Goal: Task Accomplishment & Management: Manage account settings

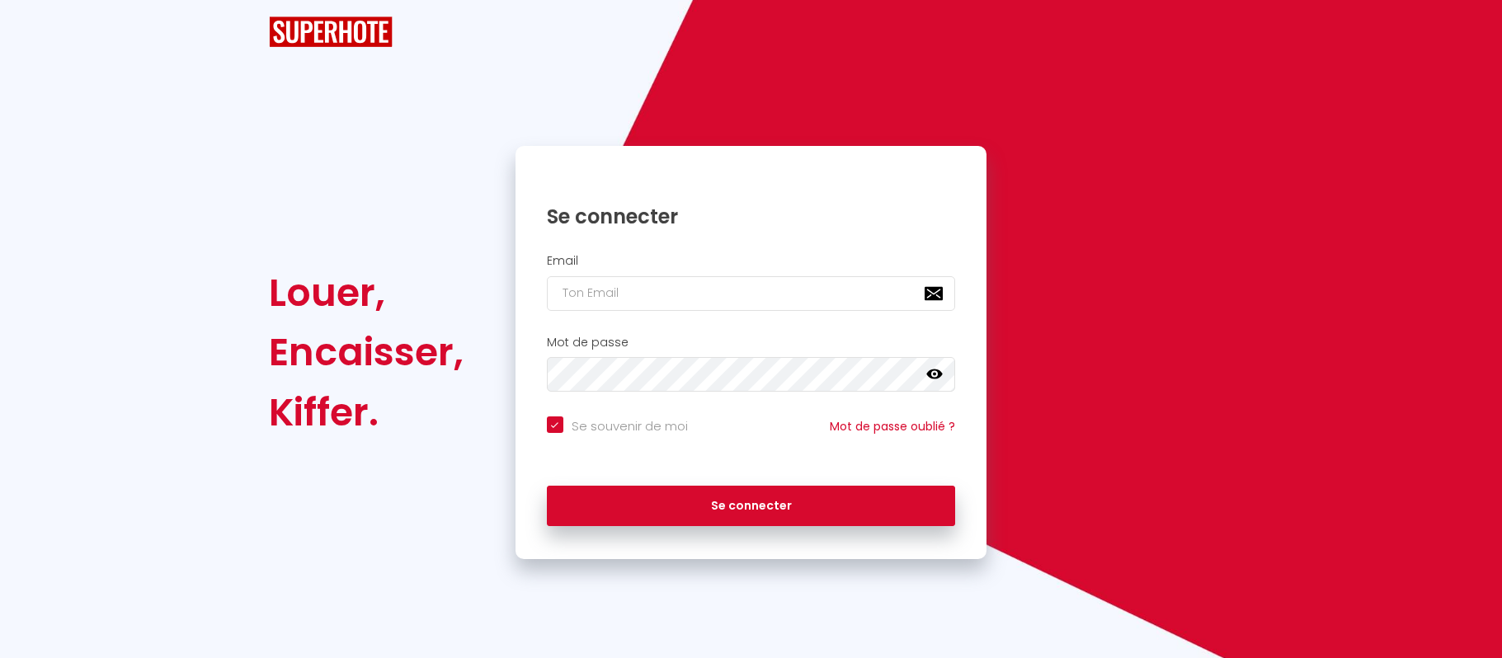
checkbox input "true"
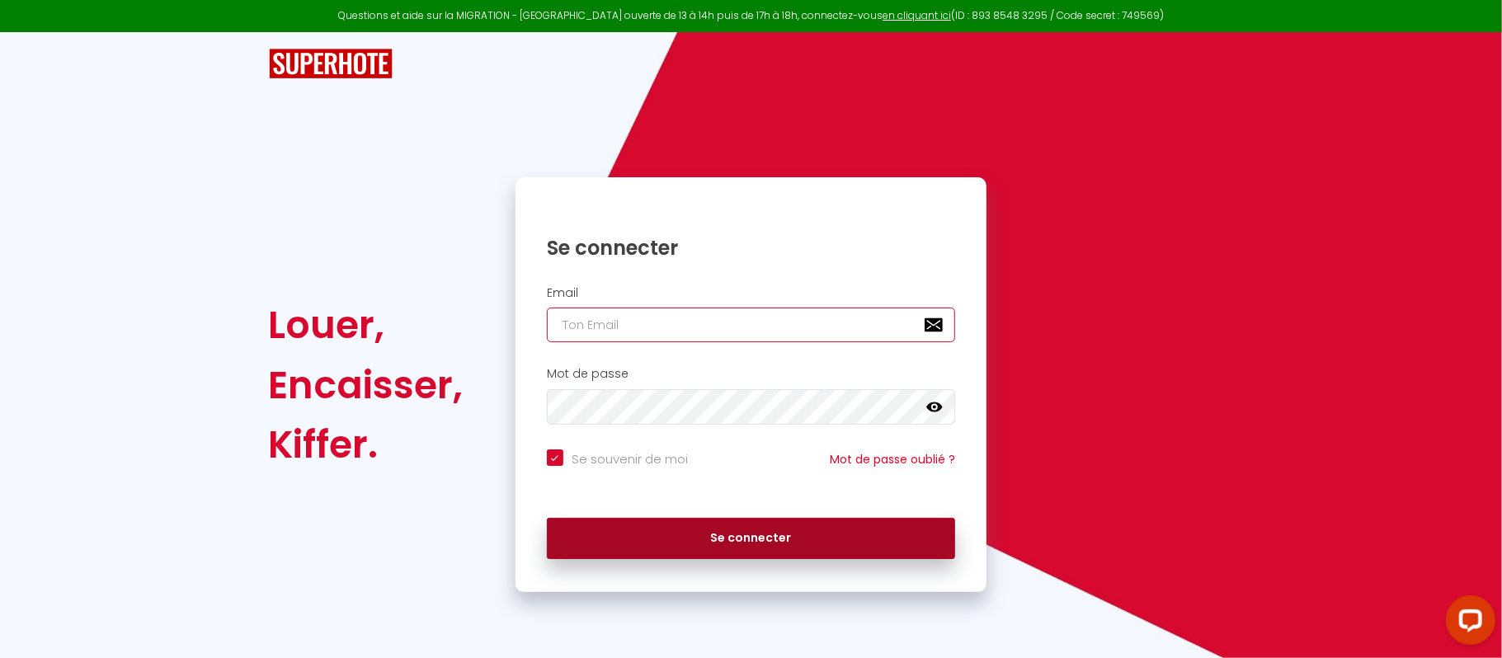
type input "[EMAIL_ADDRESS][DOMAIN_NAME]"
click at [691, 538] on button "Se connecter" at bounding box center [751, 538] width 409 height 41
checkbox input "true"
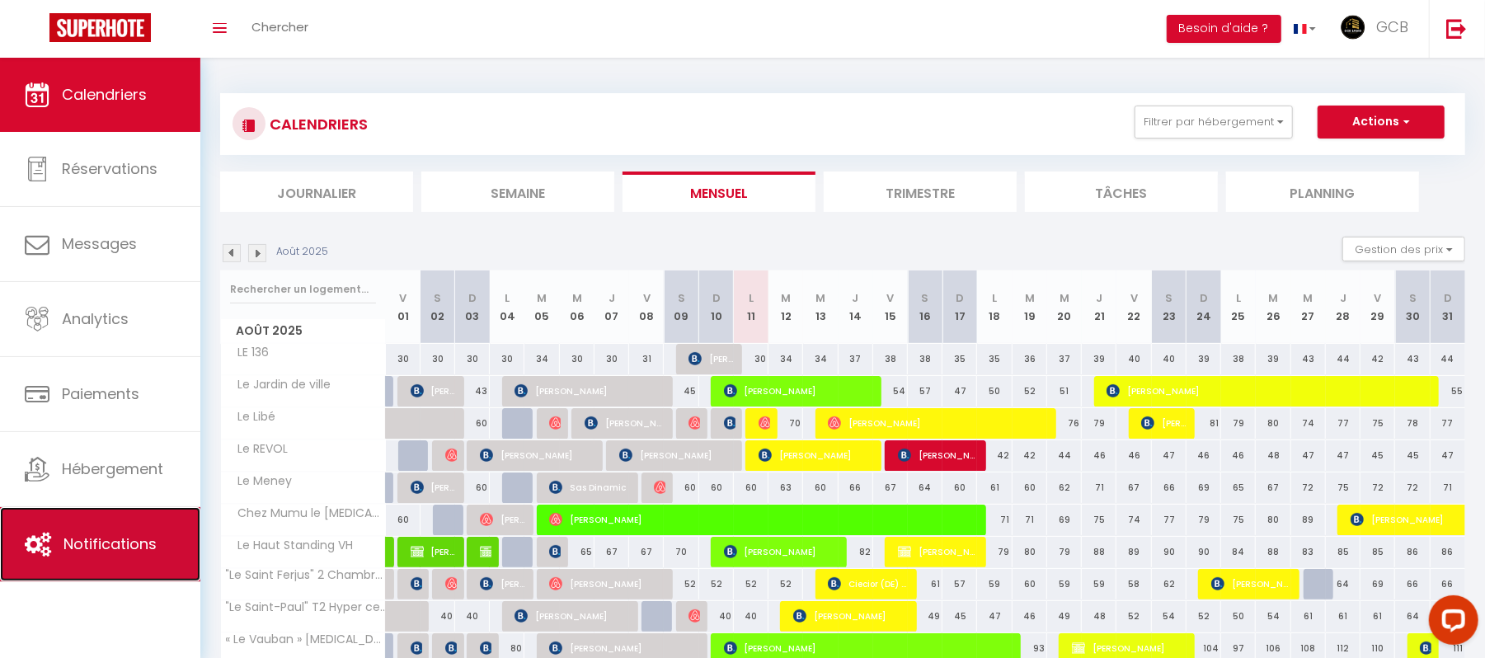
click at [110, 555] on link "Notifications" at bounding box center [100, 544] width 200 height 74
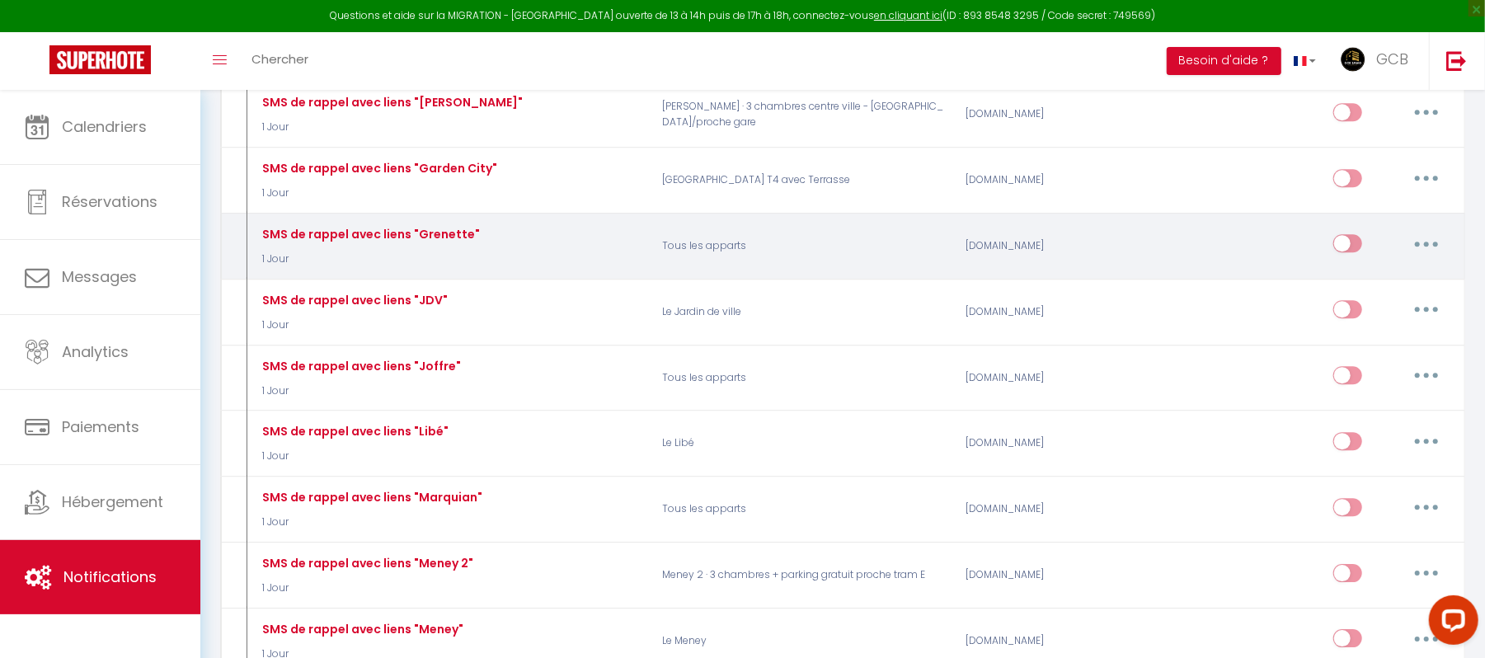
scroll to position [3408, 0]
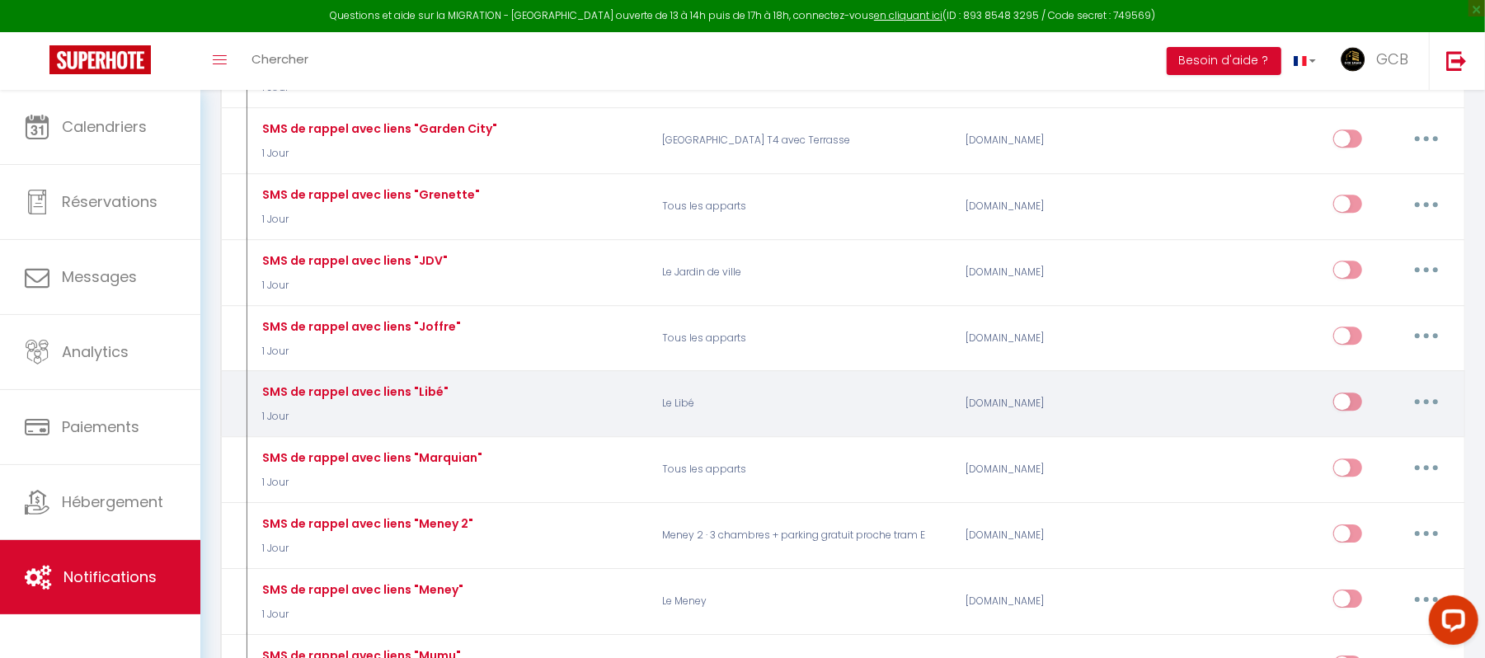
click at [697, 416] on p "Le Libé" at bounding box center [802, 404] width 303 height 48
click at [1423, 415] on button "button" at bounding box center [1426, 401] width 46 height 26
click at [1079, 422] on div "[DOMAIN_NAME]" at bounding box center [1056, 404] width 202 height 48
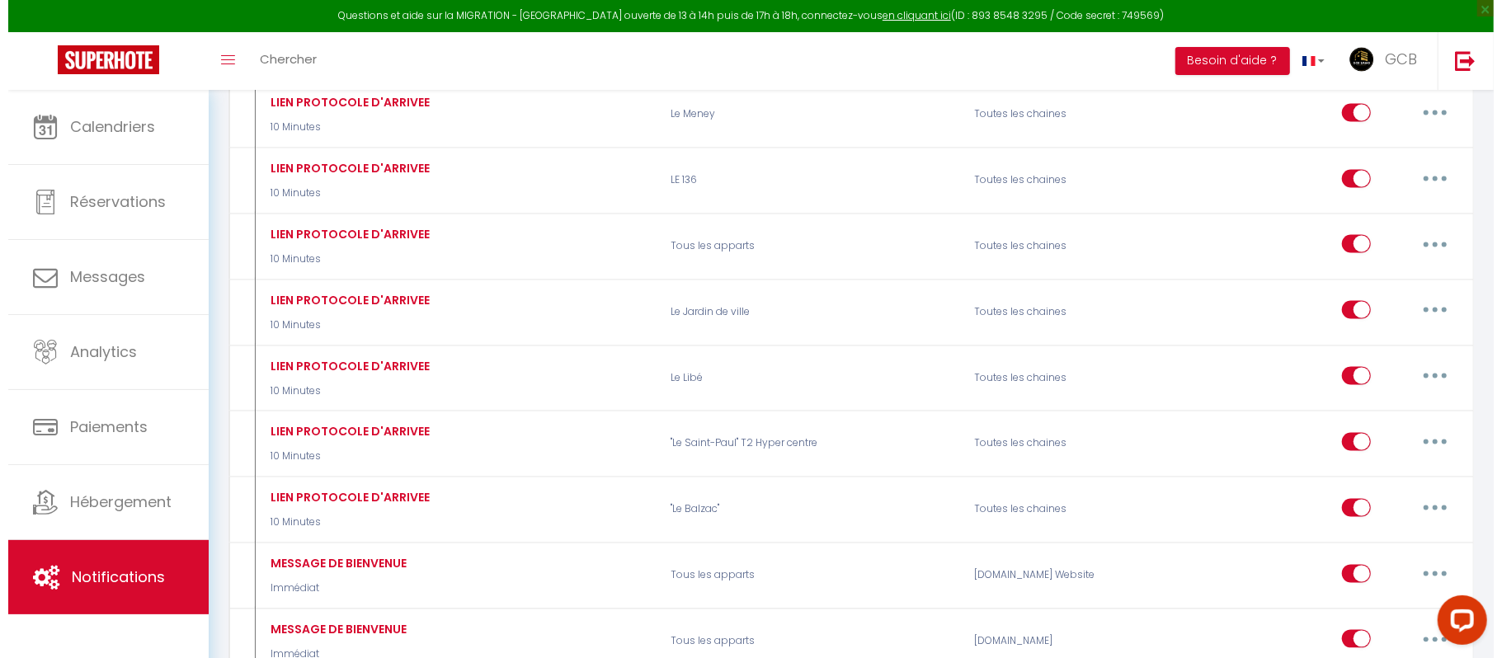
scroll to position [2198, 0]
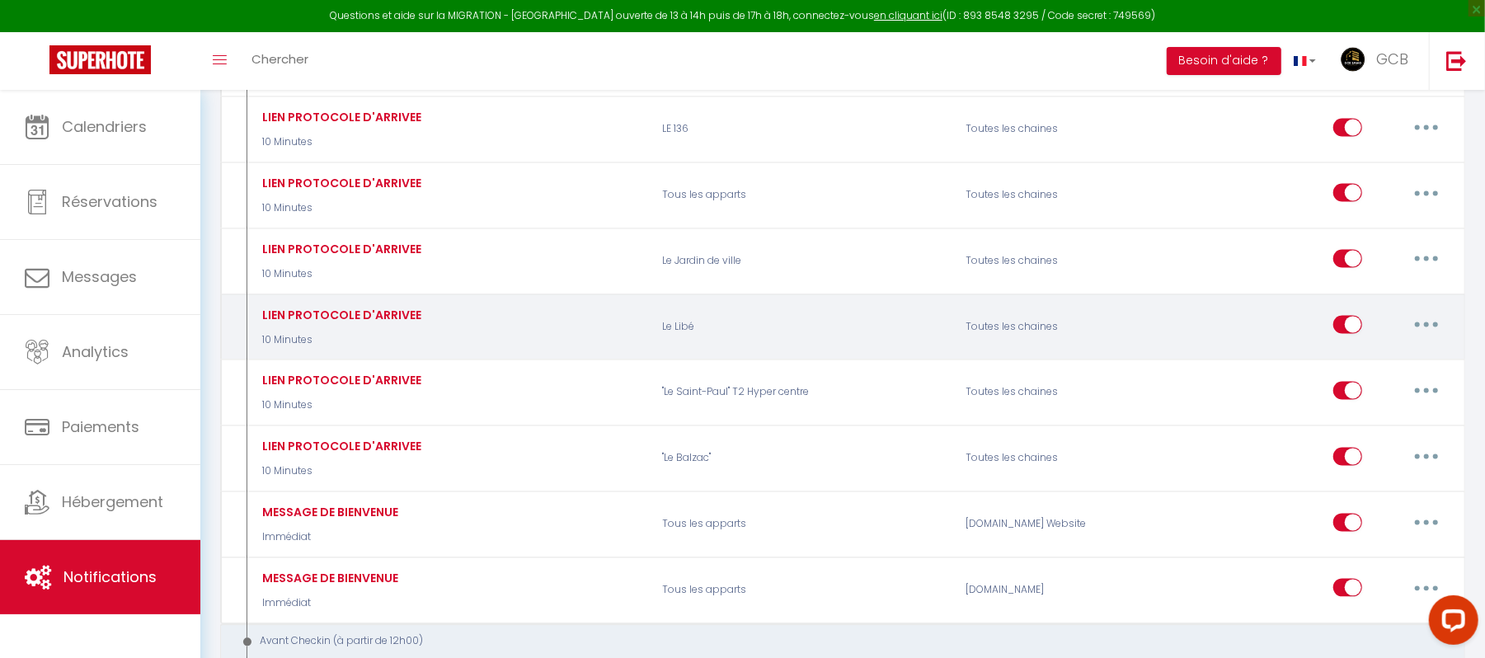
click at [1417, 331] on button "button" at bounding box center [1426, 325] width 46 height 26
click at [1390, 366] on link "Editer" at bounding box center [1384, 363] width 122 height 28
type input "LIEN PROTOCOLE D'ARRIVEE"
select select "10 Minutes"
select select
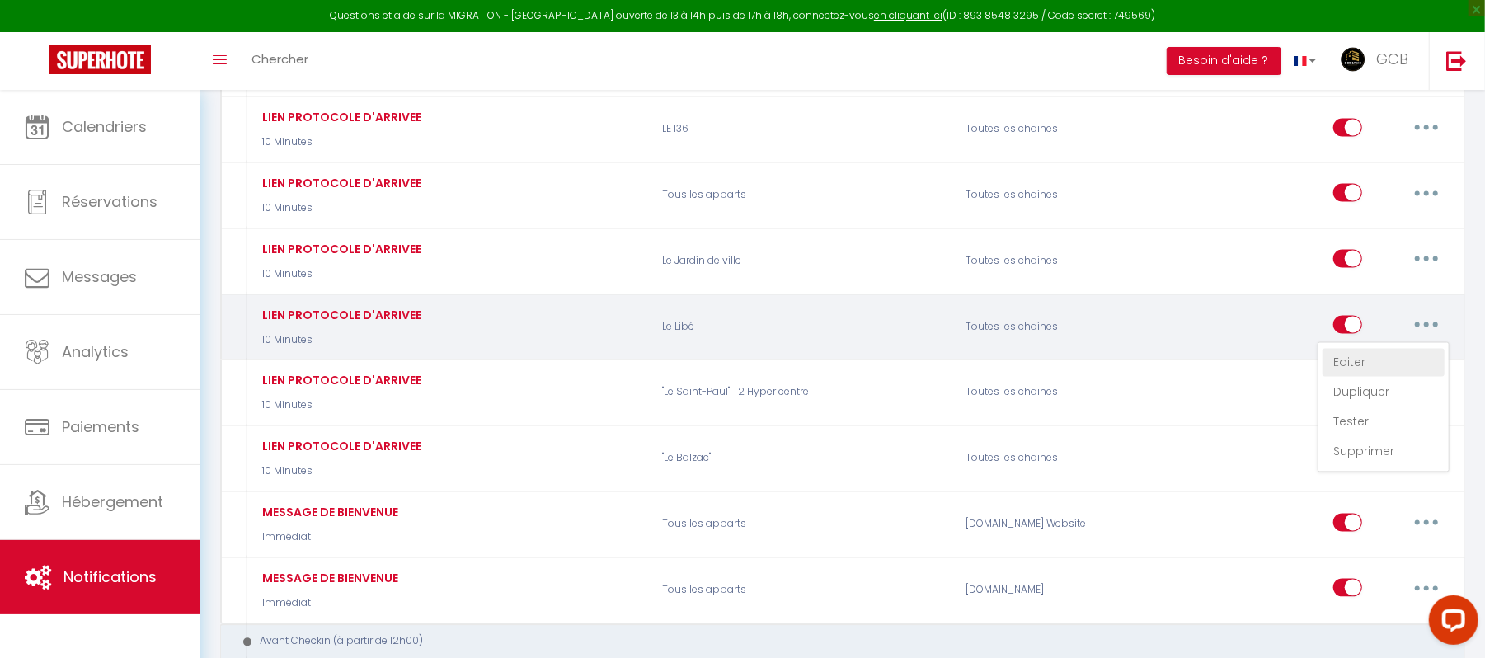
checkbox input "true"
checkbox input "false"
checkbox input "true"
radio input "true"
type input "PROCEDURE D'ARRIVEE POUR [GUEST:FIRST_NAME]"
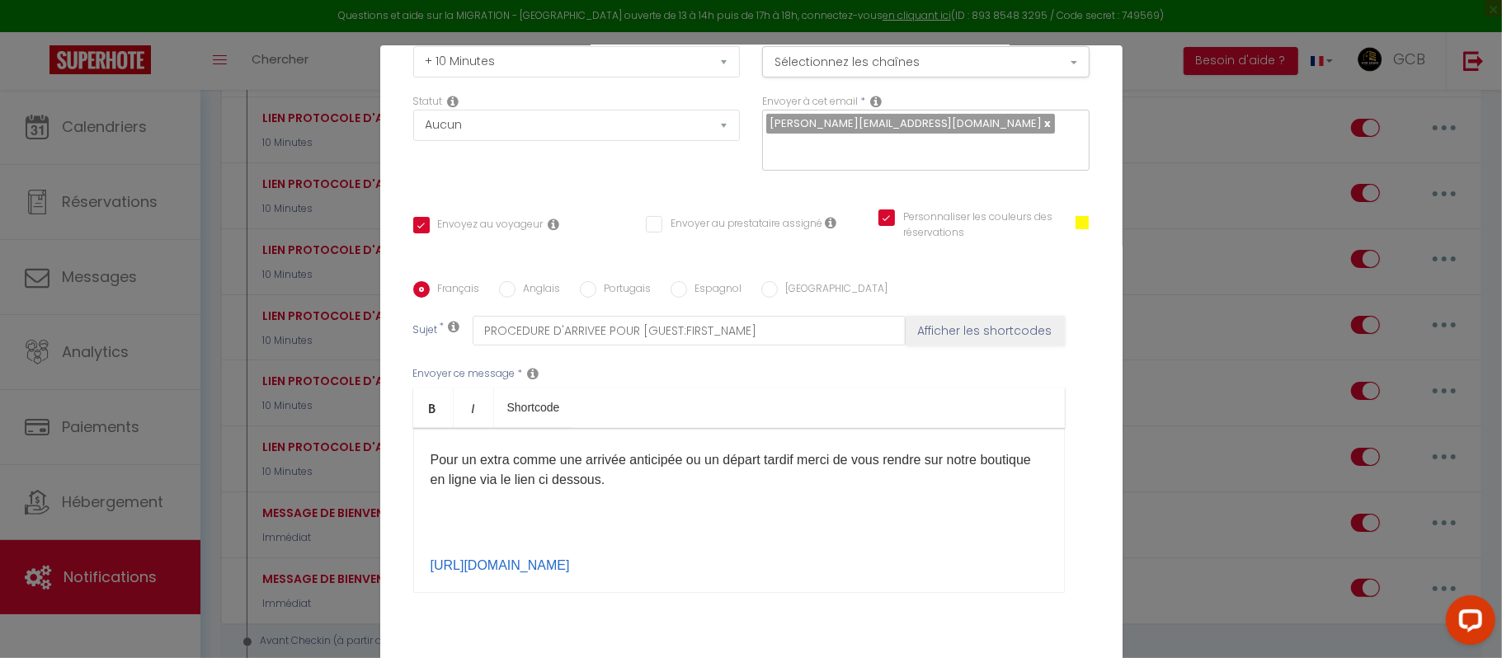
scroll to position [110, 0]
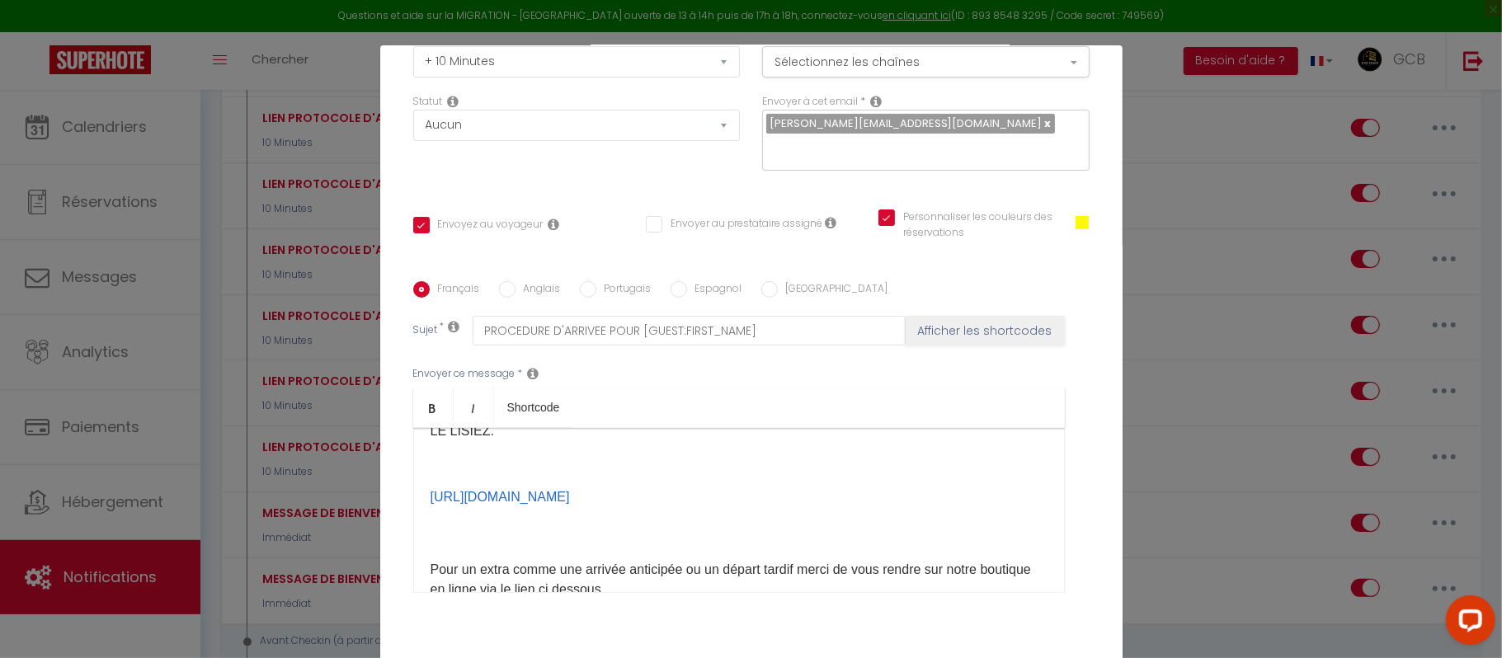
drag, startPoint x: 503, startPoint y: 287, endPoint x: 509, endPoint y: 297, distance: 11.5
click at [505, 287] on input "Anglais" at bounding box center [507, 289] width 16 height 16
radio input "true"
checkbox input "true"
checkbox input "false"
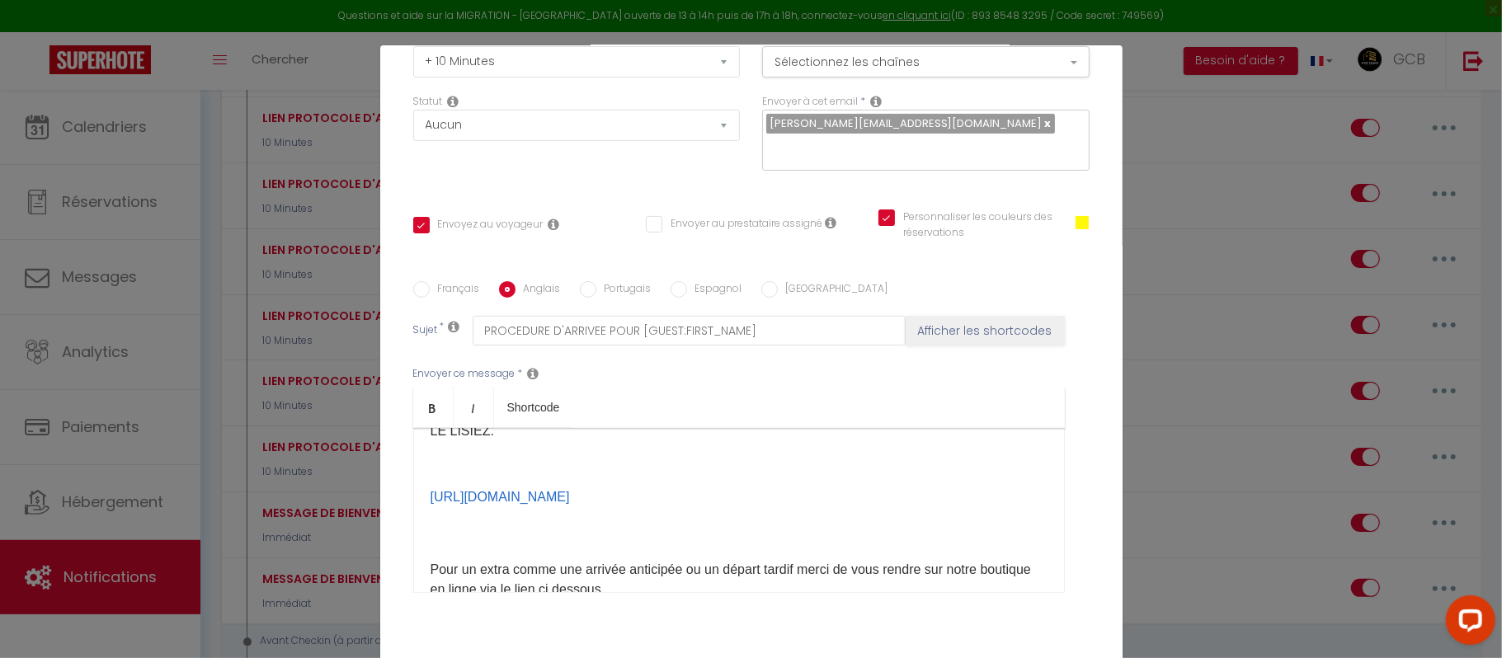
checkbox input "true"
type input "WELCOME GUIDE FOR [GUEST:FIRST_NAME]"
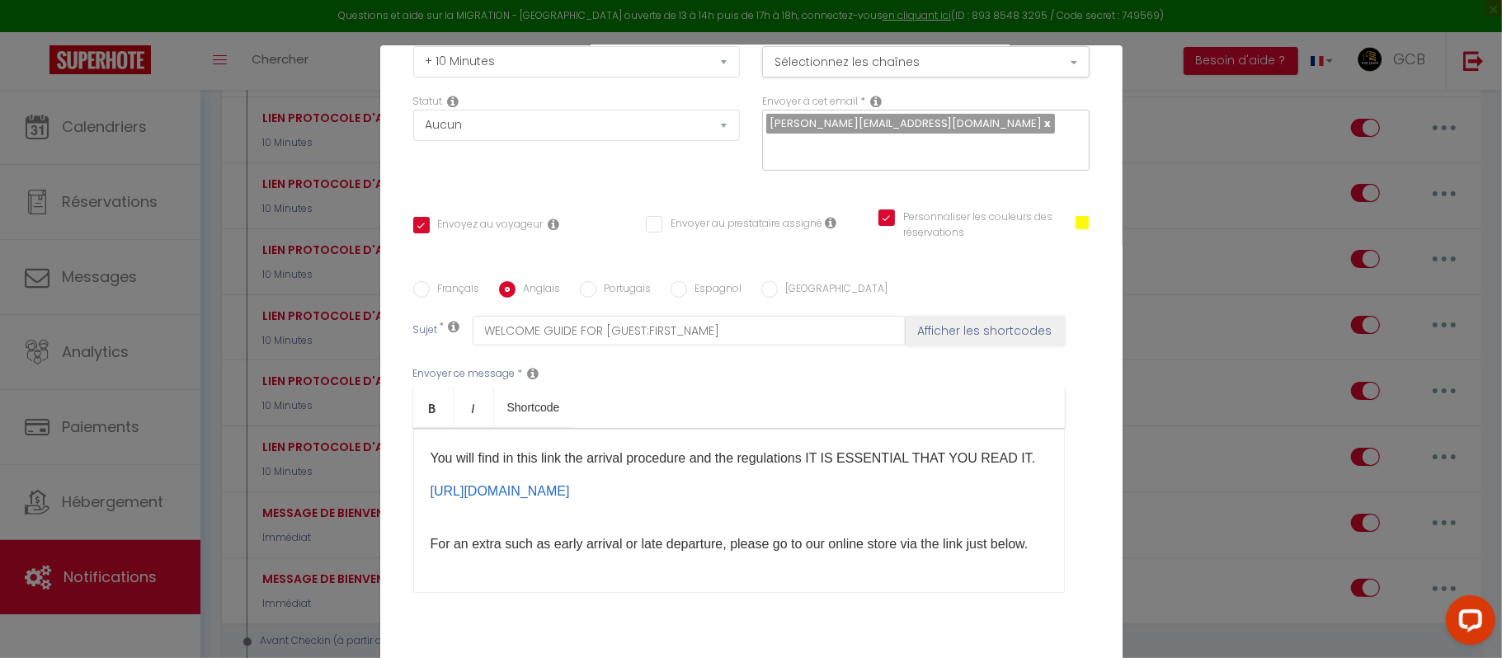
scroll to position [0, 0]
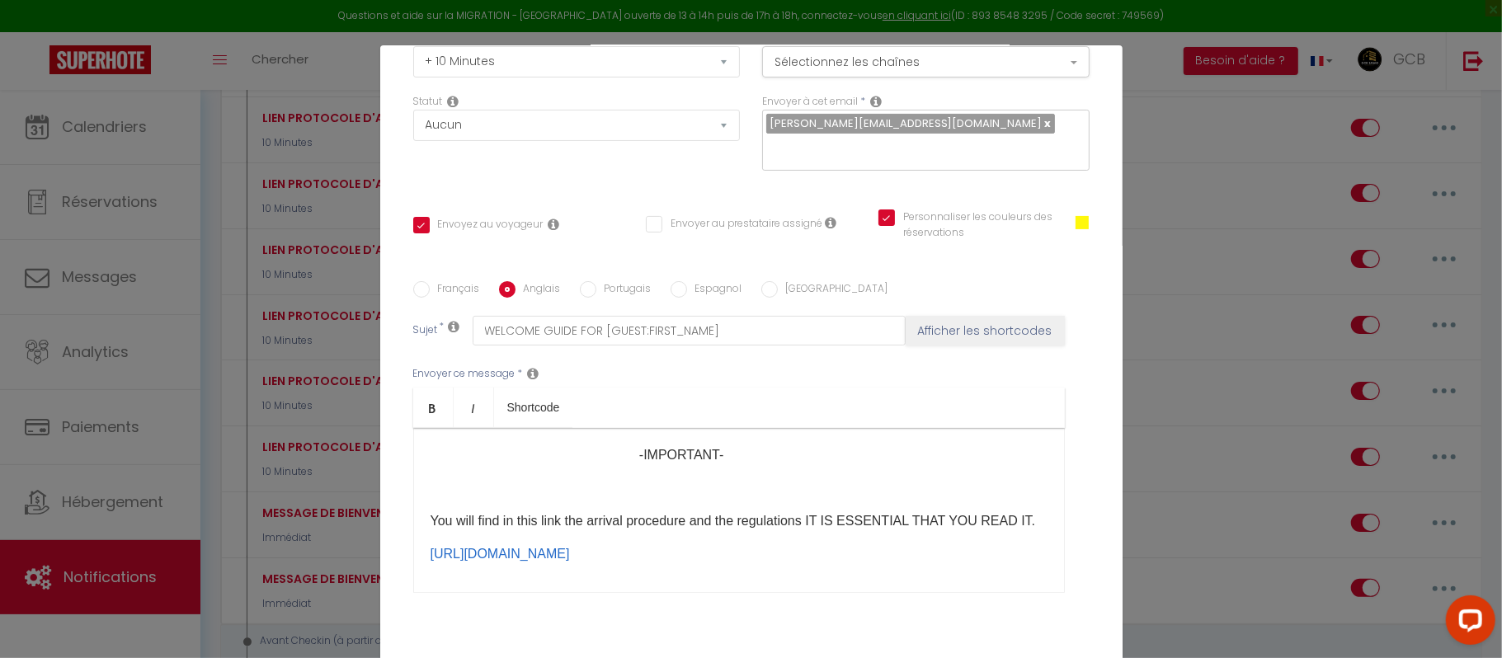
click at [581, 284] on input "Portugais" at bounding box center [588, 289] width 16 height 16
radio input "true"
checkbox input "true"
checkbox input "false"
checkbox input "true"
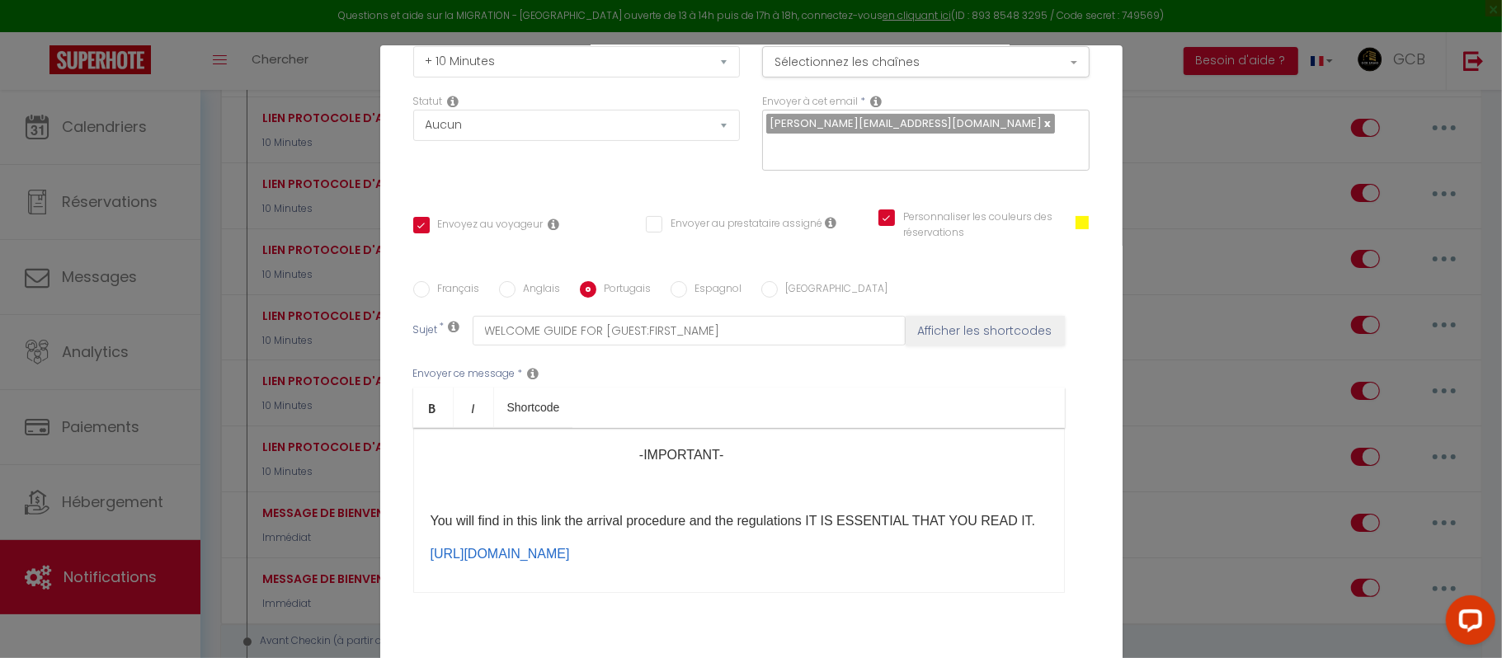
type input "[PERSON_NAME]-VINDAS PARA [GUEST:FIRST_NAME]"
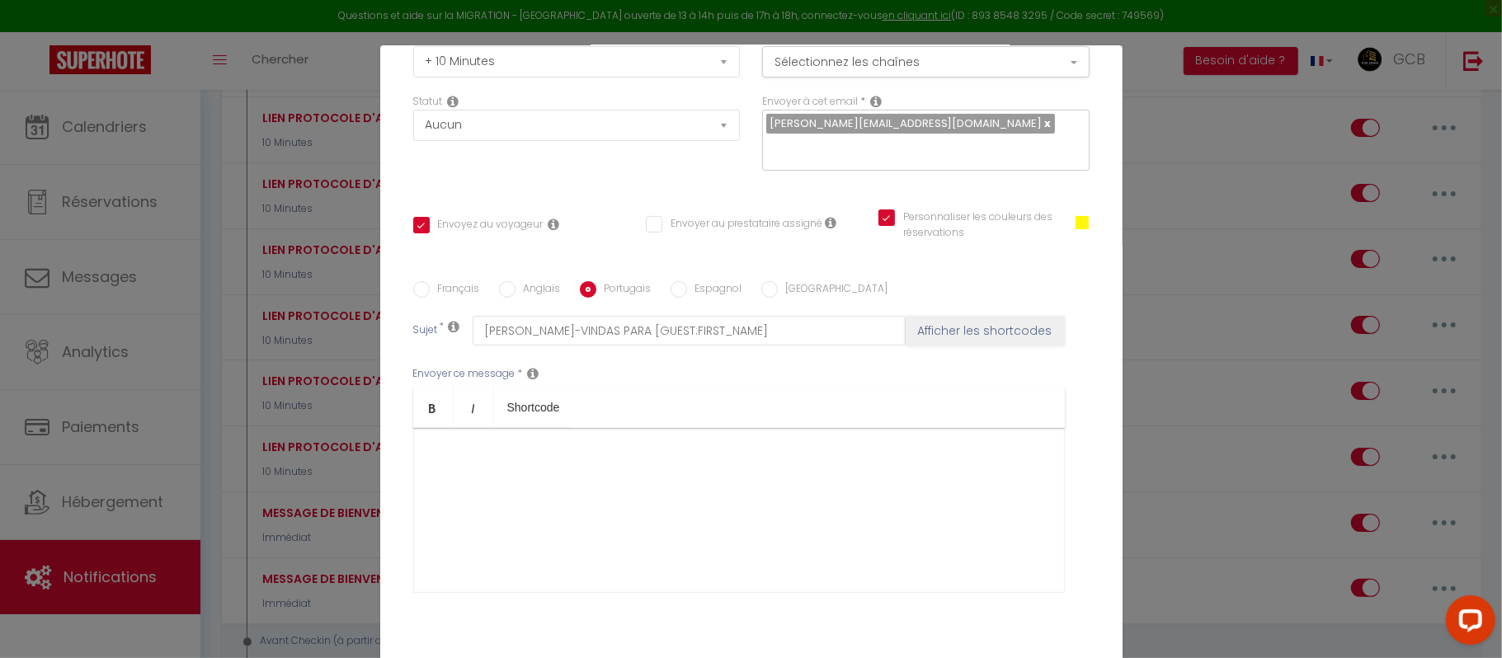
click at [670, 288] on input "Espagnol" at bounding box center [678, 289] width 16 height 16
radio input "true"
checkbox input "true"
checkbox input "false"
checkbox input "true"
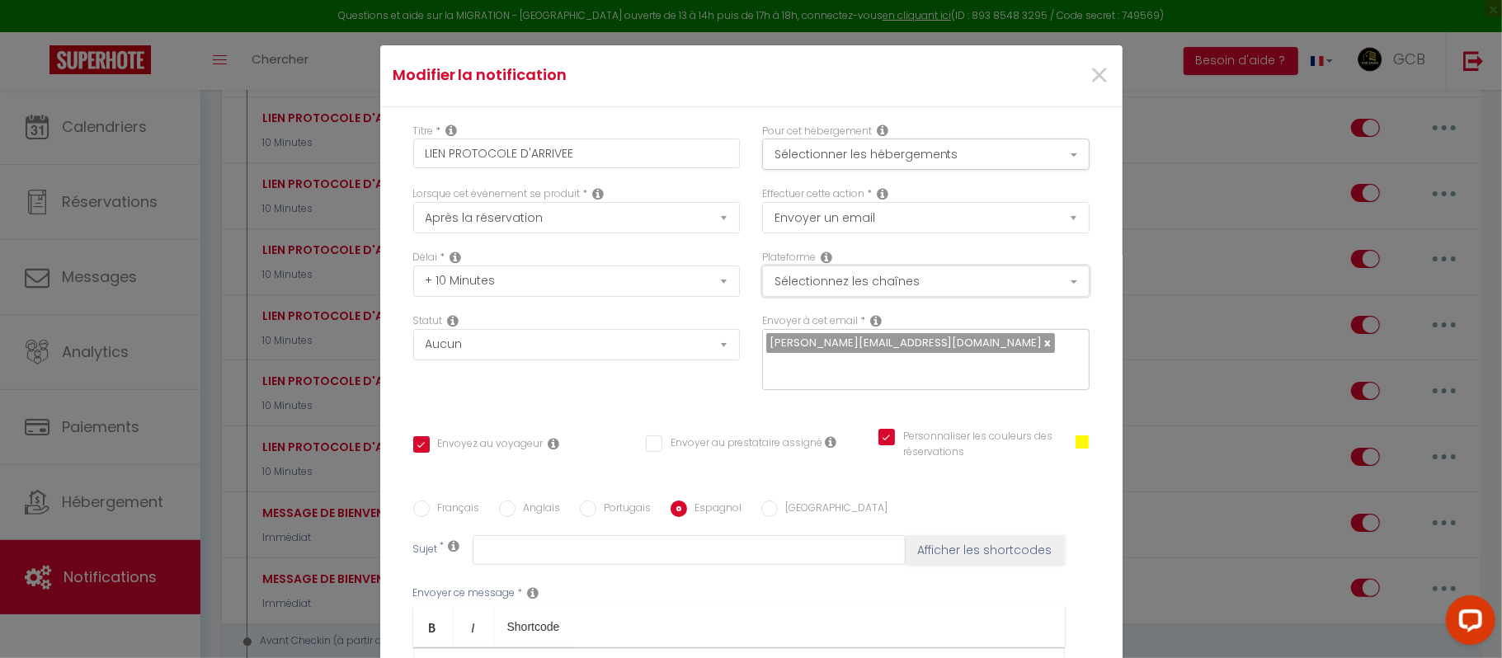
click at [937, 284] on button "Sélectionnez les chaînes" at bounding box center [925, 281] width 327 height 31
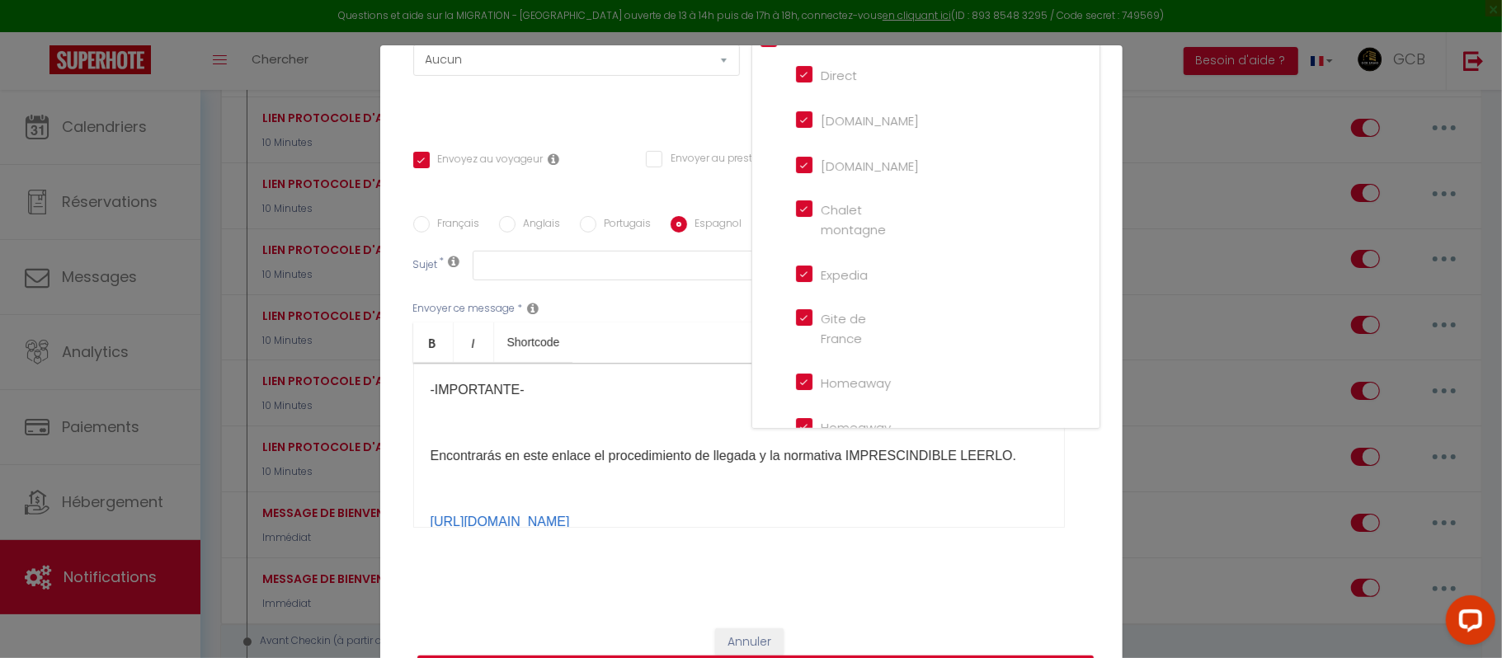
click at [1084, 150] on div "Titre * LIEN PROTOCOLE D'ARRIVEE Pour cet hébergement Sélectionner les hébergem…" at bounding box center [751, 217] width 742 height 789
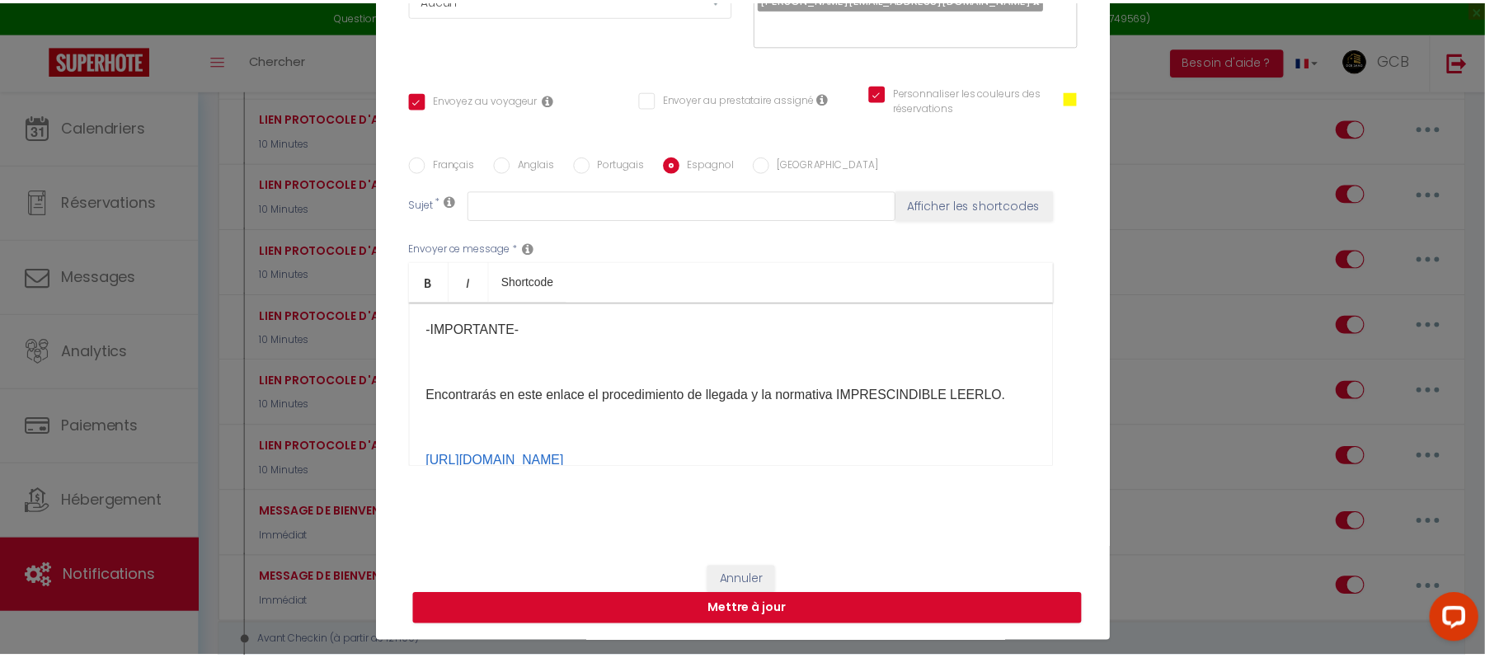
scroll to position [89, 0]
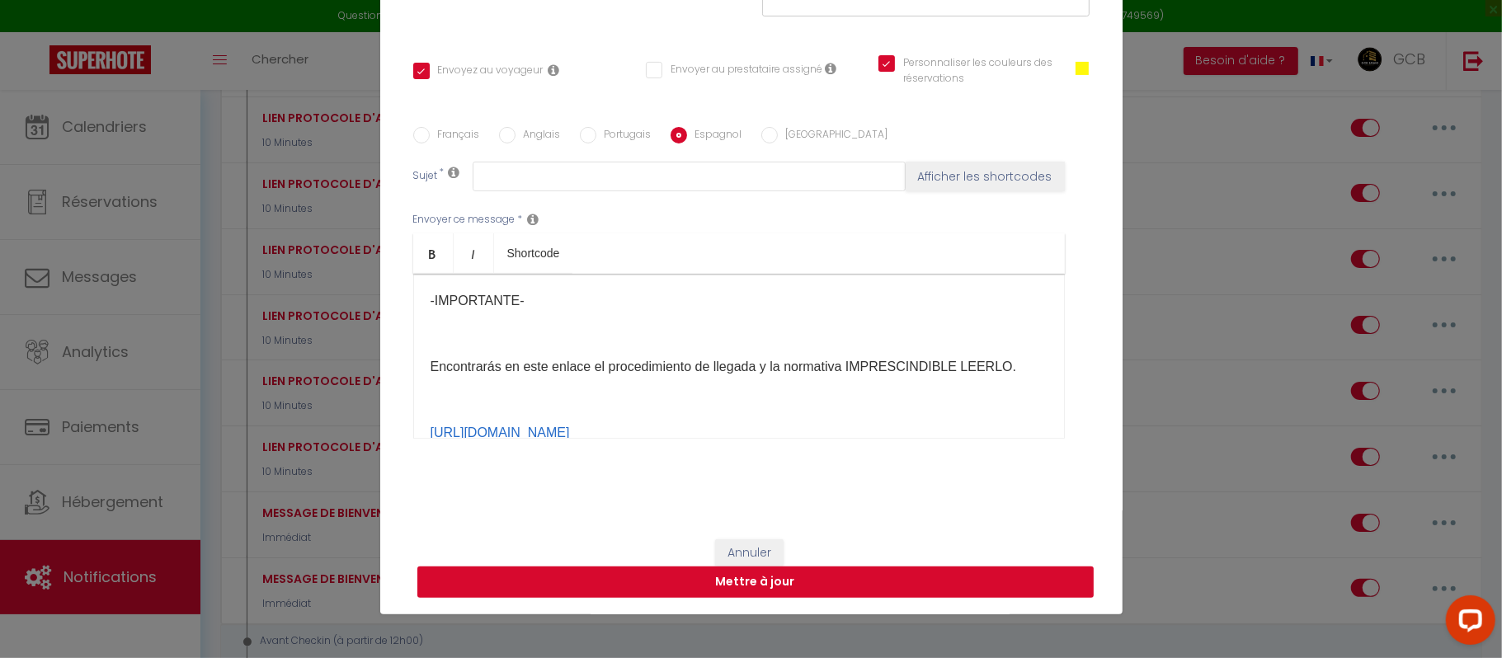
click at [754, 574] on button "Mettre à jour" at bounding box center [755, 581] width 676 height 31
checkbox input "true"
checkbox input "false"
checkbox input "true"
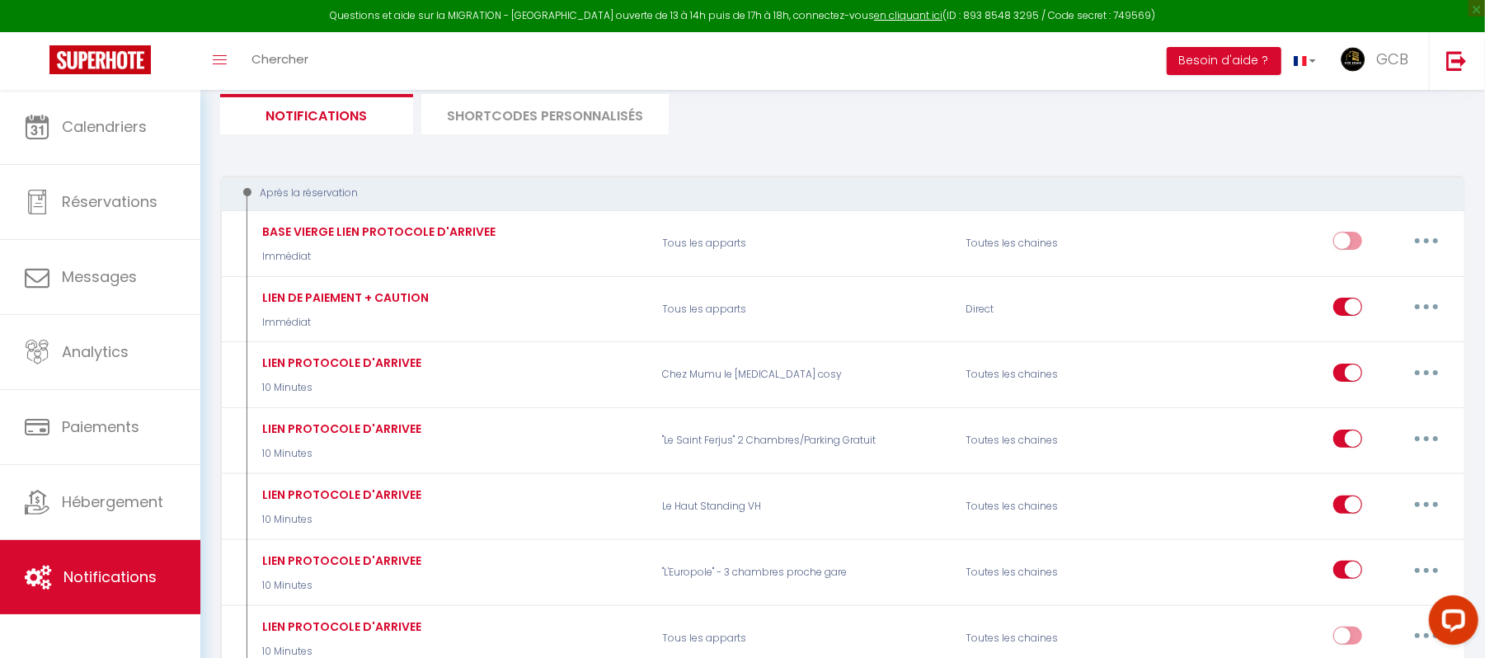
scroll to position [0, 0]
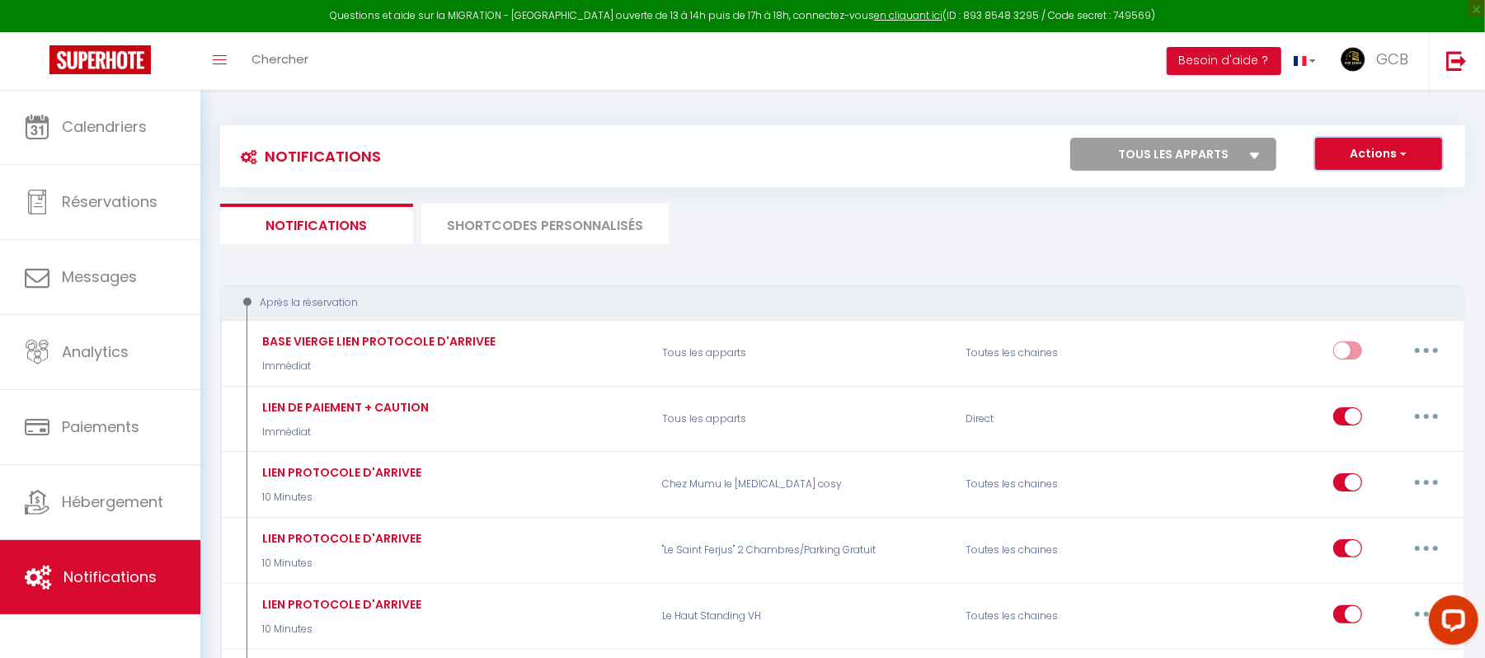
click at [1351, 153] on button "Actions" at bounding box center [1378, 154] width 127 height 33
click at [1161, 232] on ul "Notifications SHORTCODES PERSONNALISÉS" at bounding box center [842, 224] width 1245 height 40
click at [545, 229] on li "SHORTCODES PERSONNALISÉS" at bounding box center [544, 224] width 247 height 40
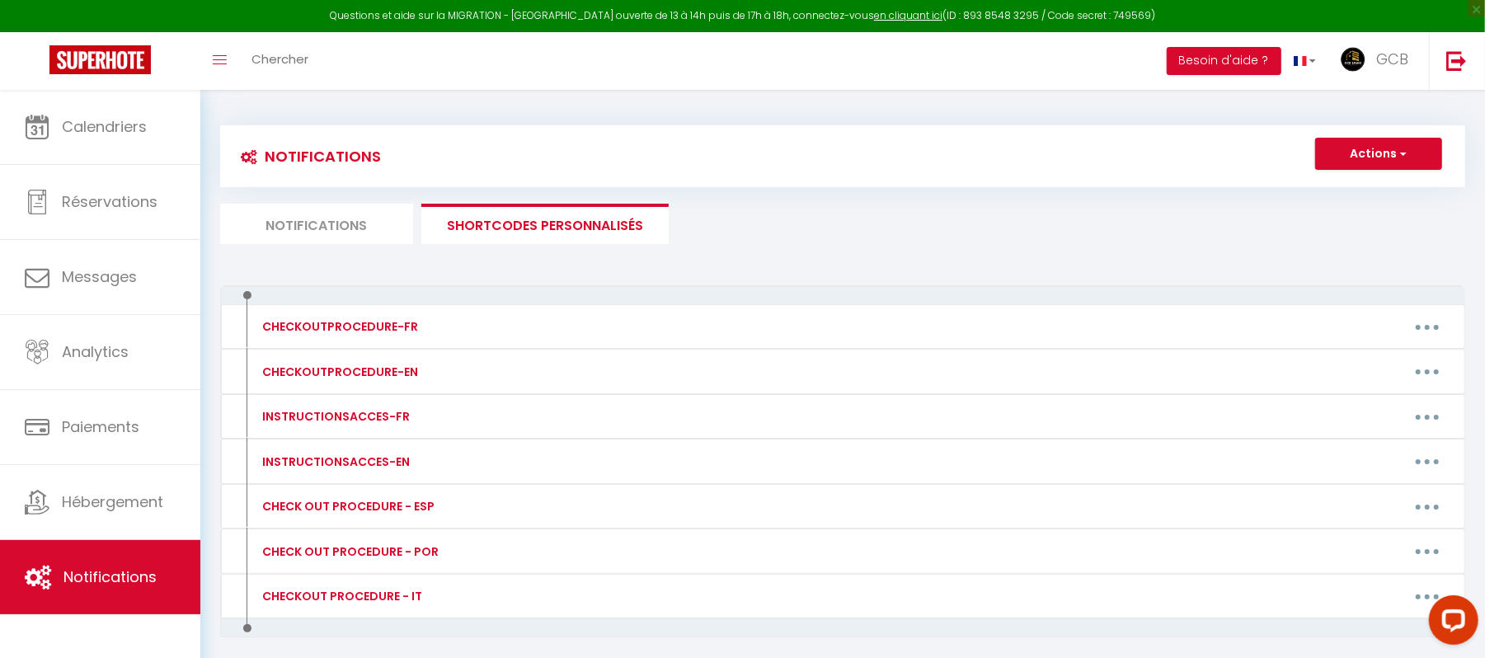
click at [303, 218] on li "Notifications" at bounding box center [316, 224] width 193 height 40
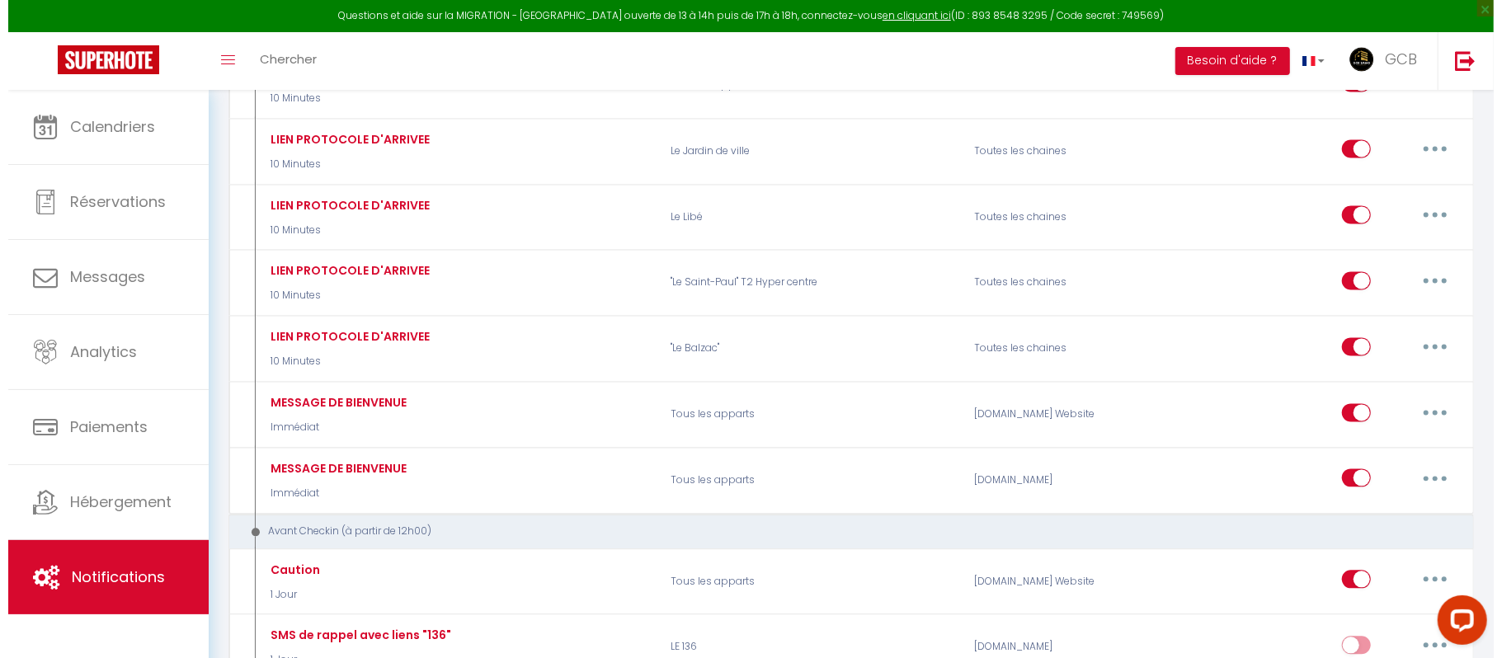
scroll to position [2198, 0]
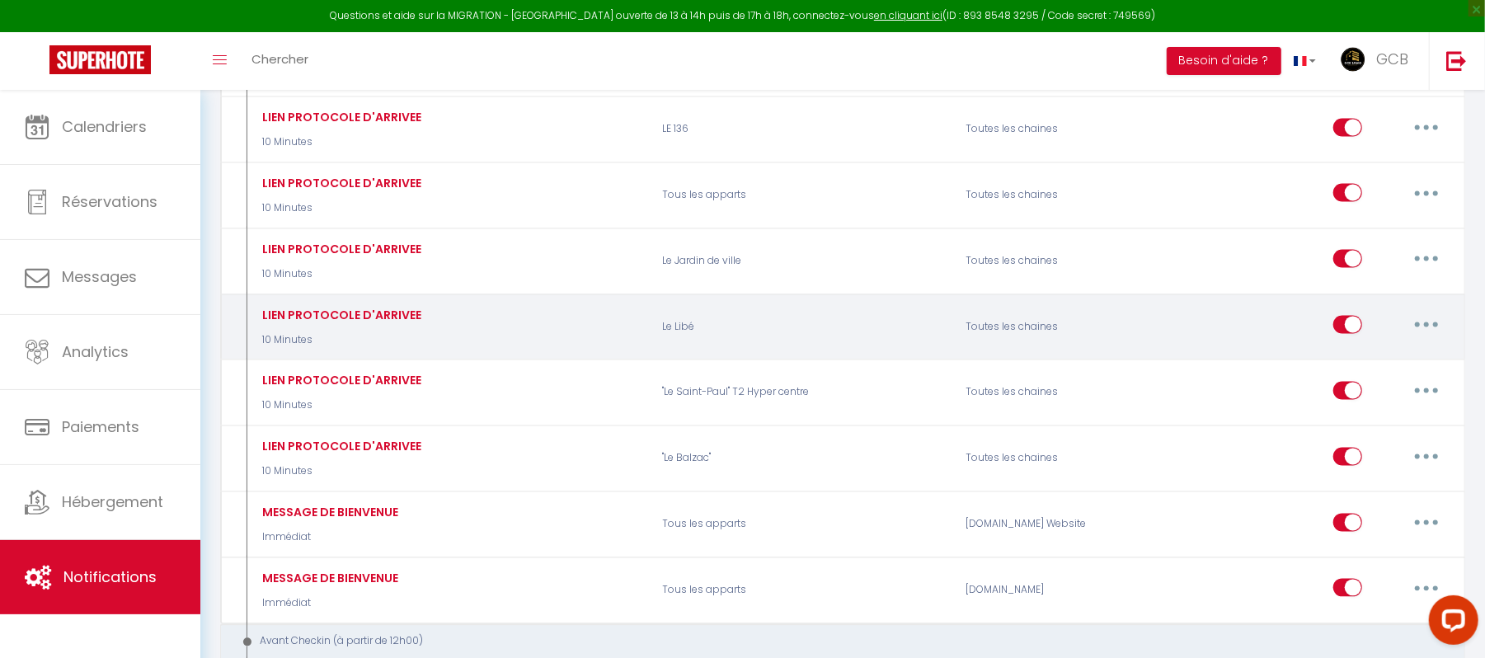
click at [1412, 327] on button "button" at bounding box center [1426, 325] width 46 height 26
click at [1366, 366] on link "Editer" at bounding box center [1384, 363] width 122 height 28
type input "LIEN PROTOCOLE D'ARRIVEE"
select select "10 Minutes"
select select
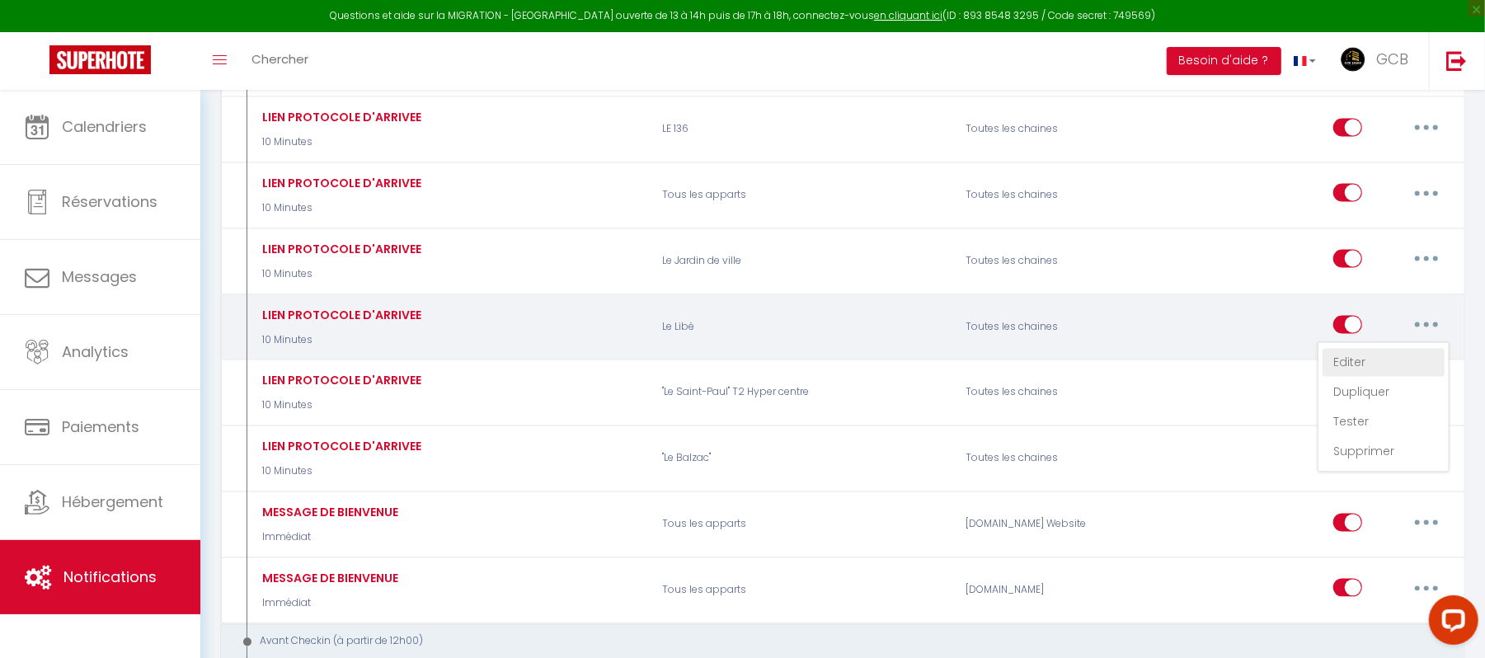
checkbox input "true"
checkbox input "false"
checkbox input "true"
radio input "true"
type input "PROCEDURE D'ARRIVEE POUR [GUEST:FIRST_NAME]"
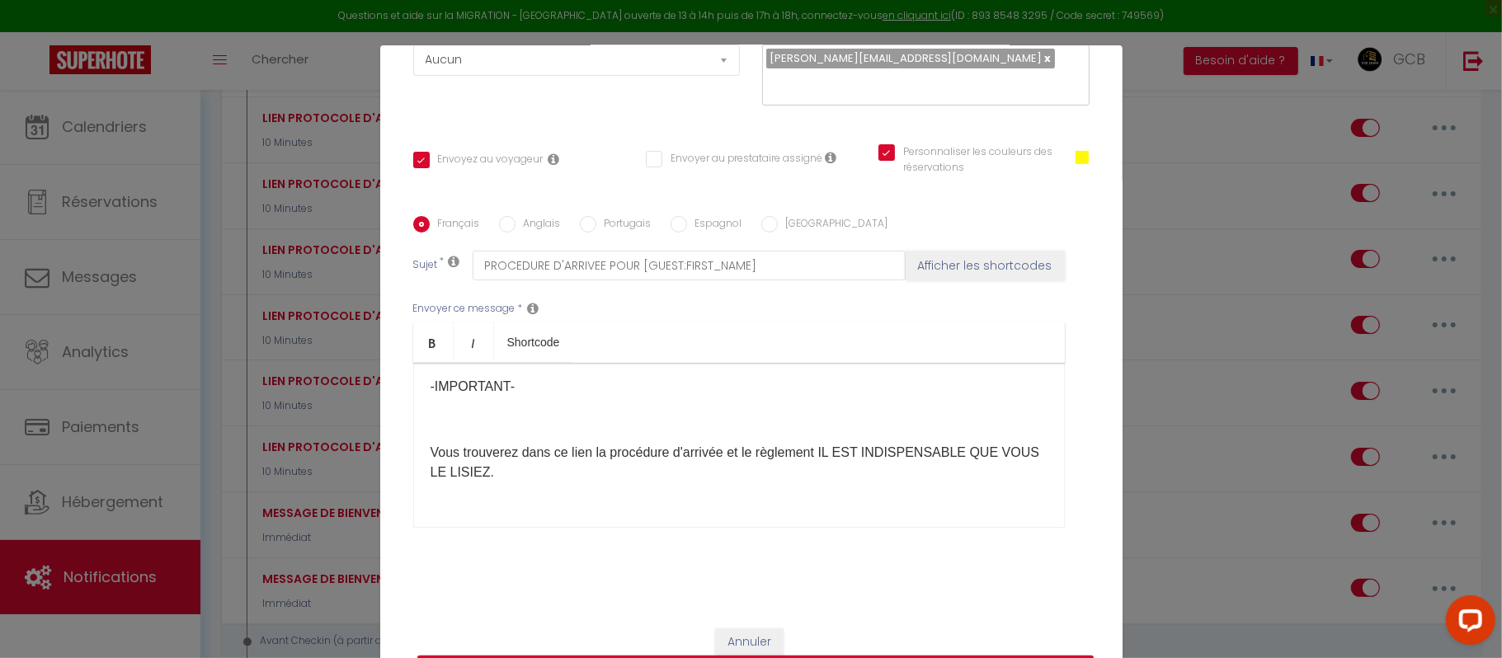
scroll to position [0, 0]
click at [499, 223] on input "Anglais" at bounding box center [507, 224] width 16 height 16
radio input "true"
checkbox input "true"
checkbox input "false"
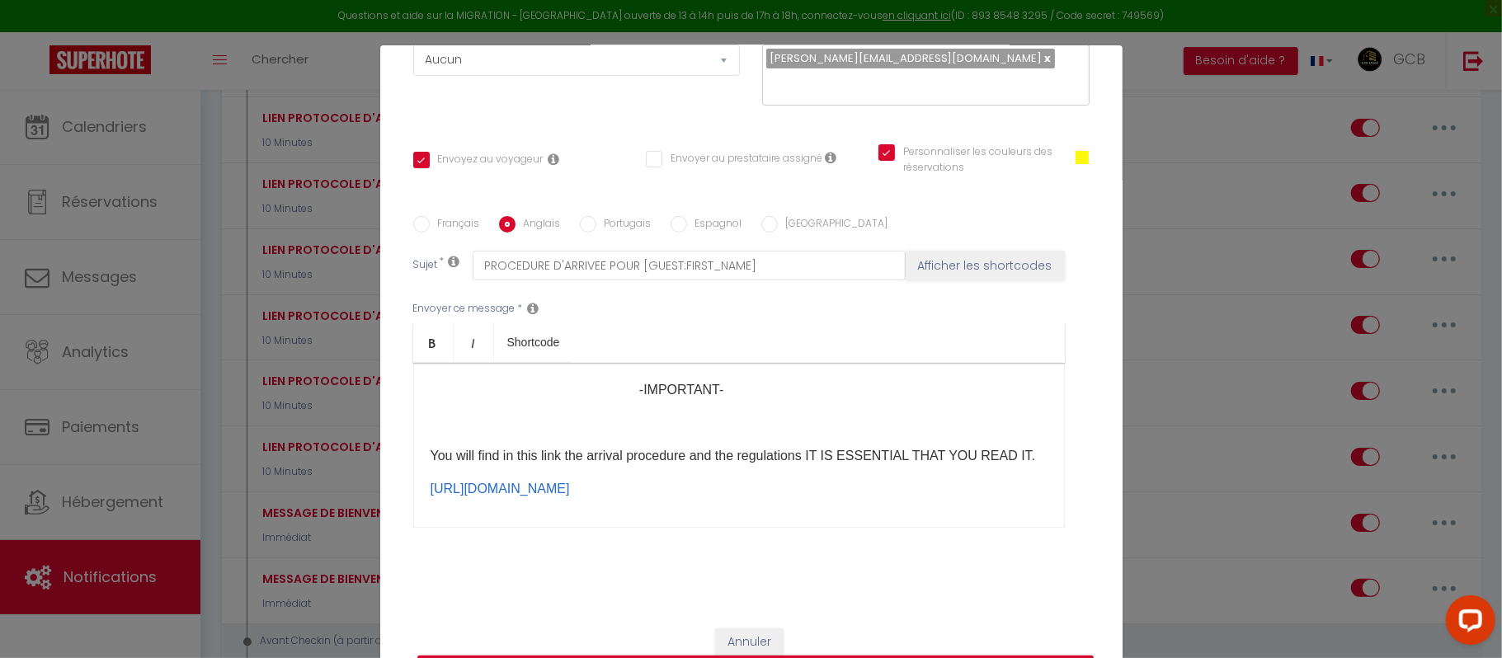
checkbox input "true"
type input "WELCOME GUIDE FOR [GUEST:FIRST_NAME]"
click at [495, 466] on p "You will find in this link the arrival procedure and the regulations IT IS ESSE…" at bounding box center [738, 456] width 617 height 20
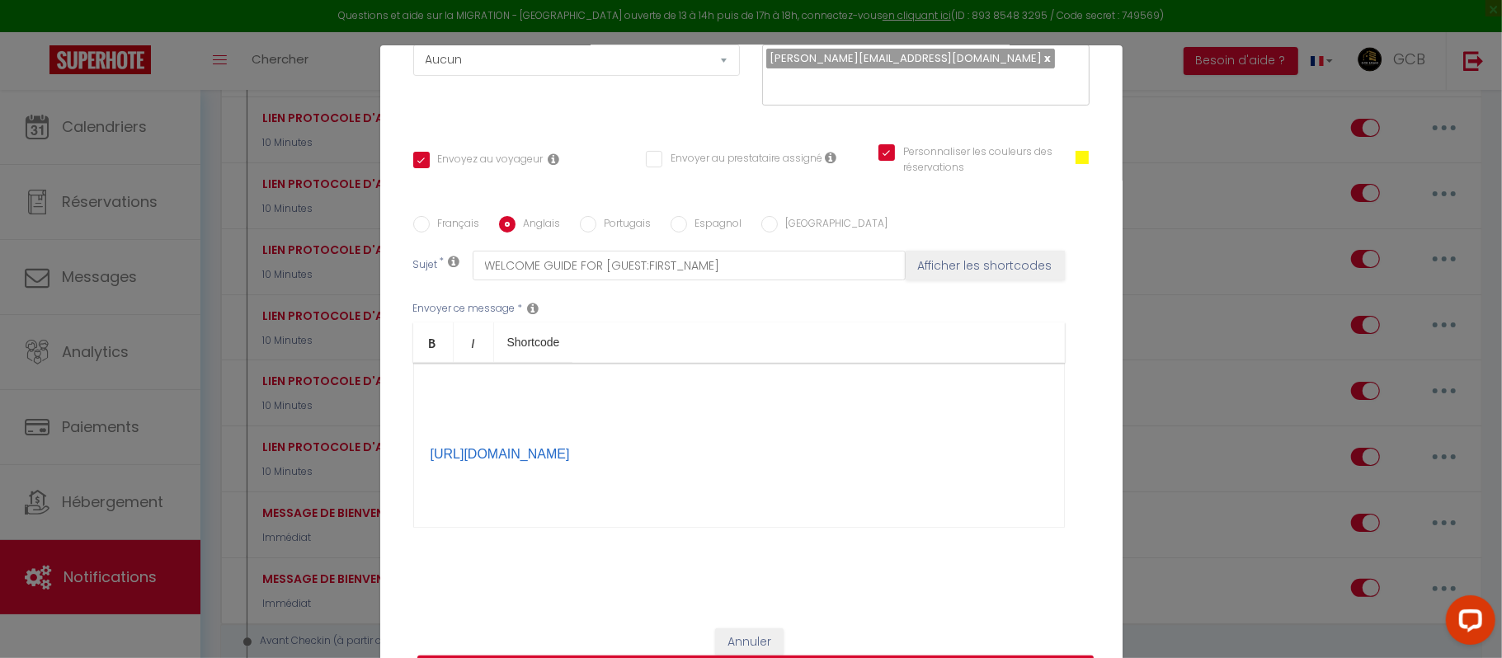
scroll to position [110, 0]
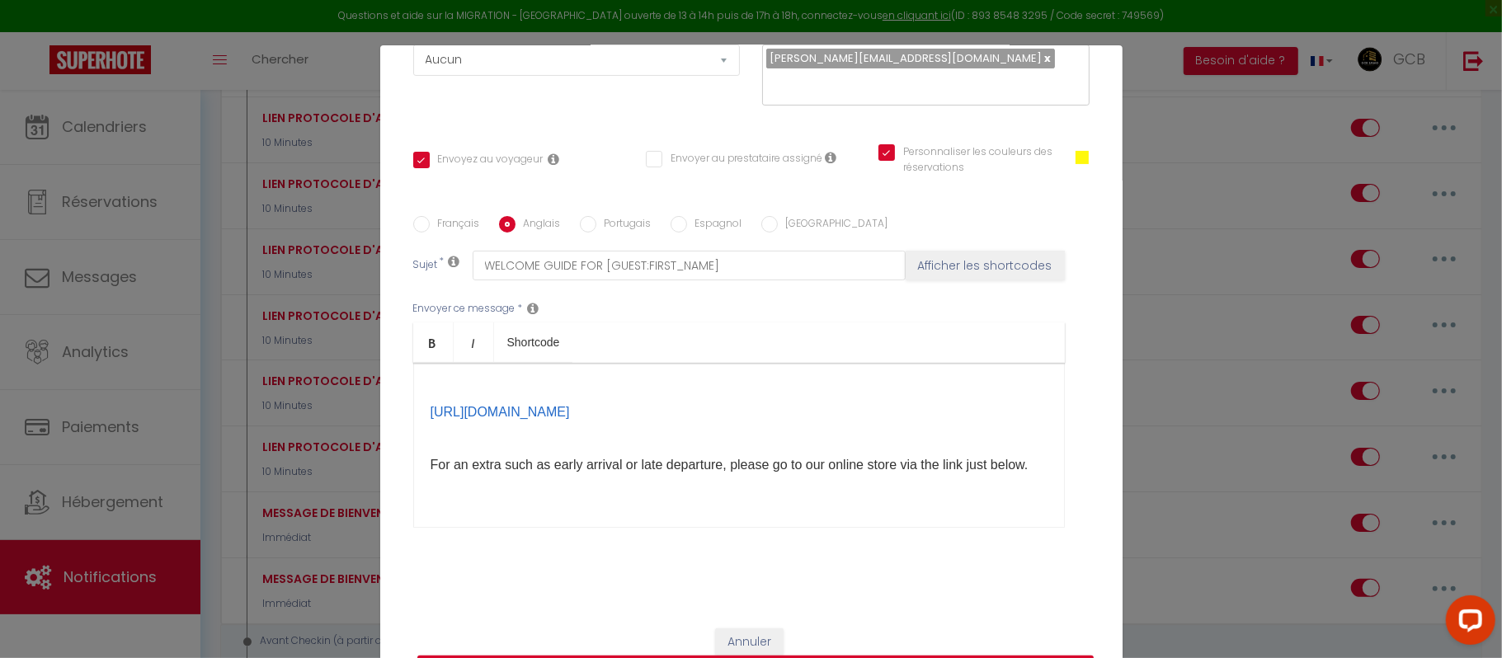
click at [924, 422] on p "[URL][DOMAIN_NAME] ​" at bounding box center [738, 412] width 617 height 20
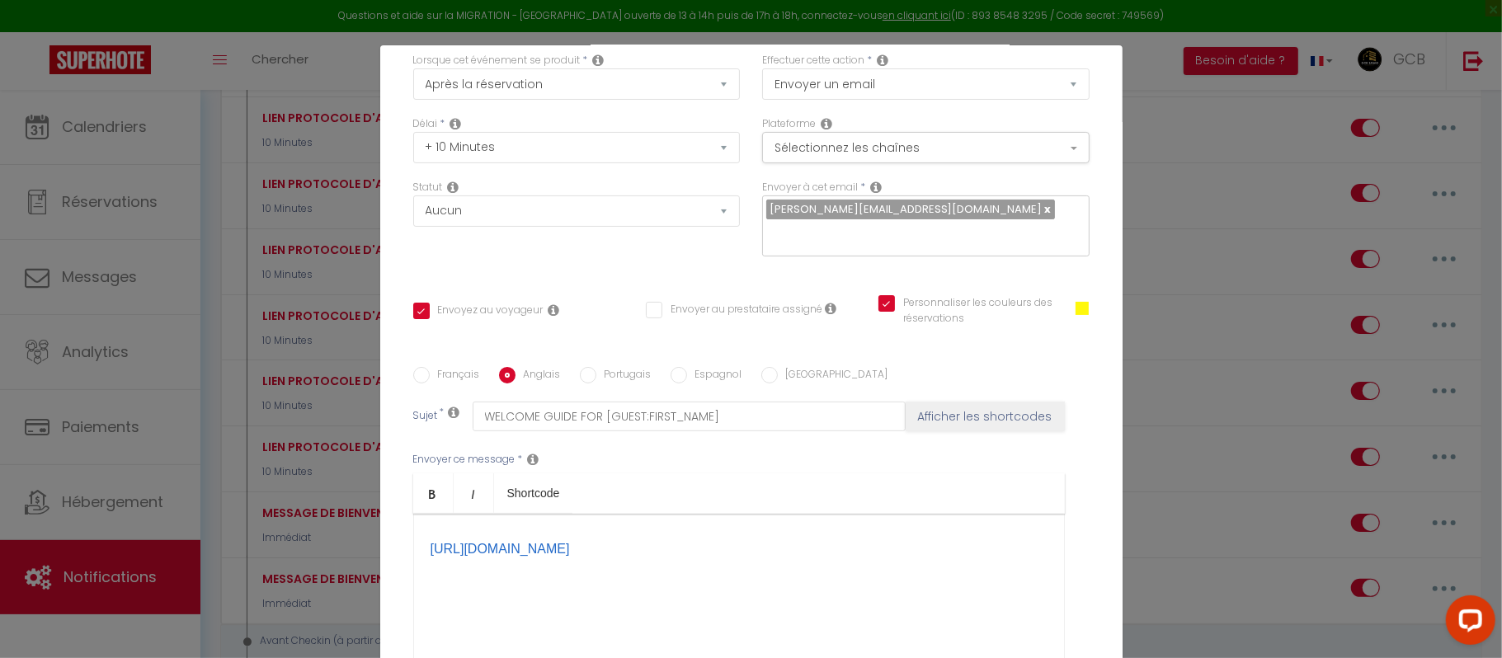
scroll to position [0, 0]
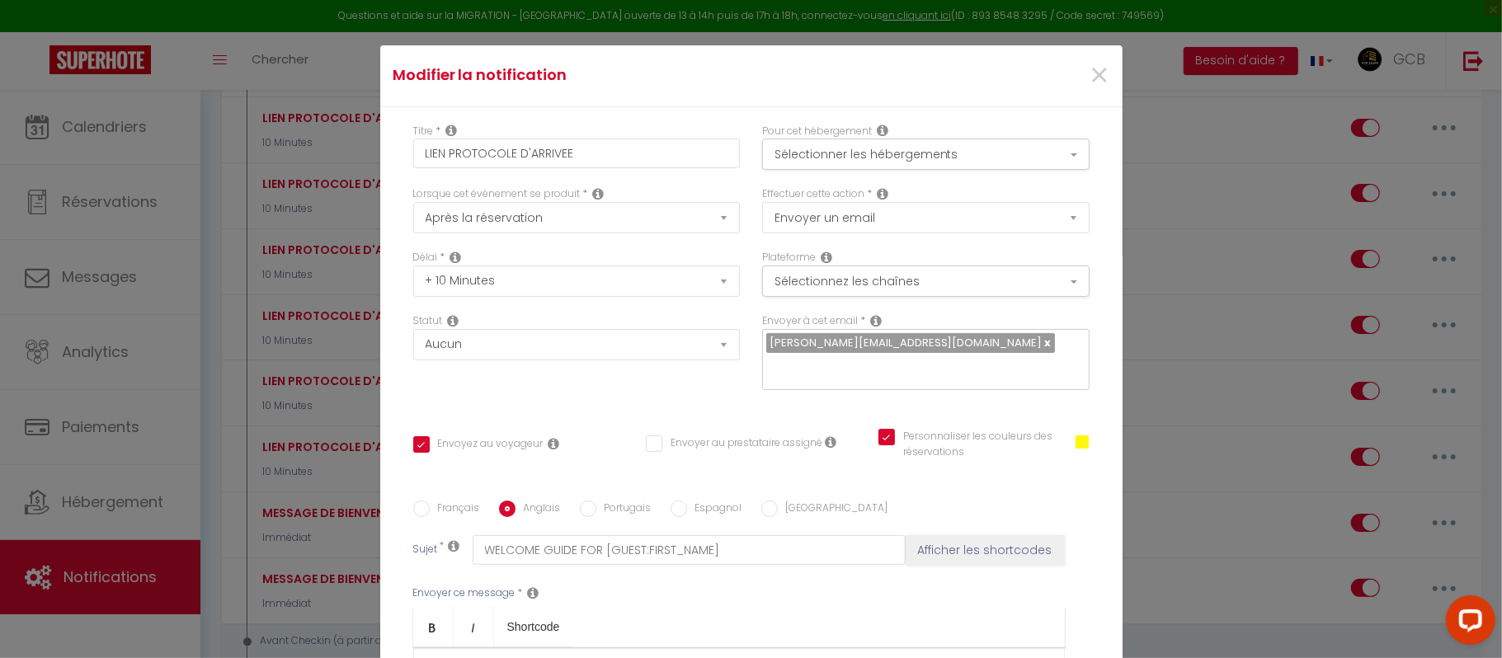
click at [1042, 345] on link at bounding box center [1046, 343] width 9 height 16
checkbox input "true"
checkbox input "false"
checkbox input "true"
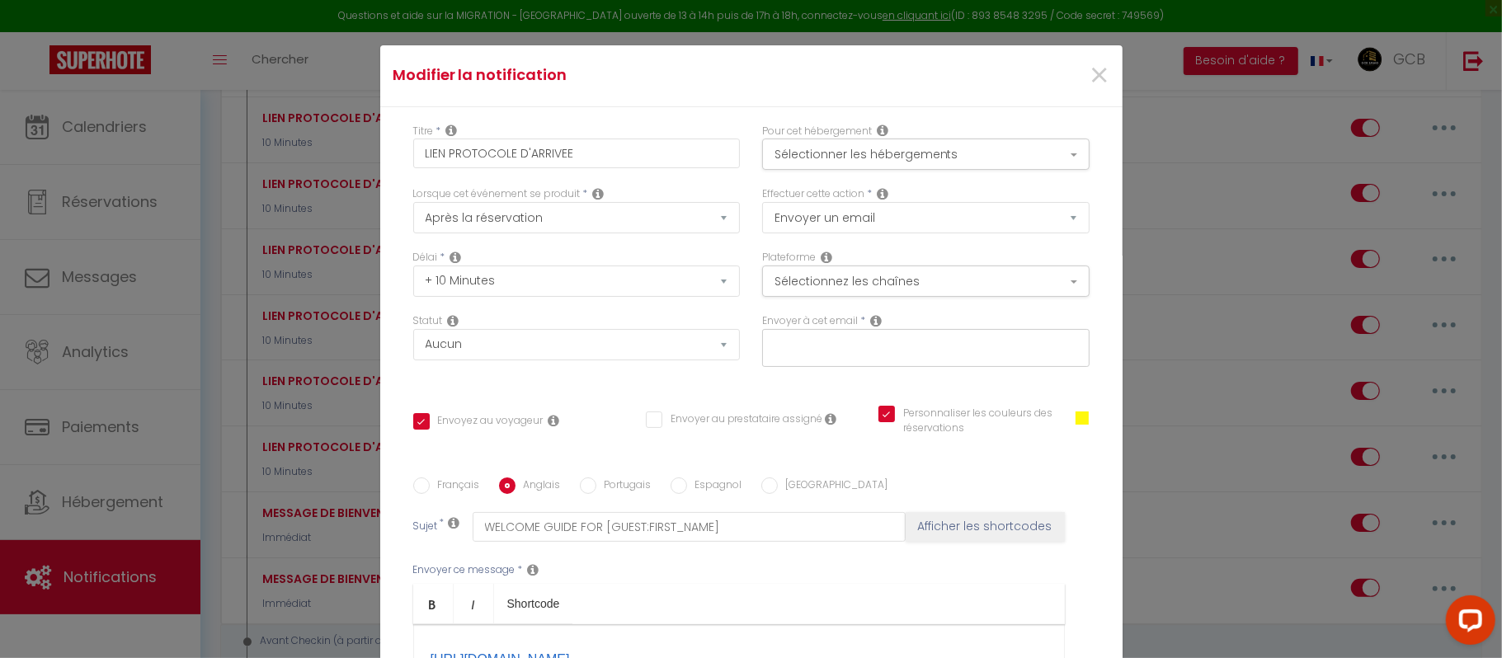
click at [896, 344] on input "text" at bounding box center [921, 344] width 311 height 21
type input "[EMAIL_ADDRESS][DOMAIN_NAME]"
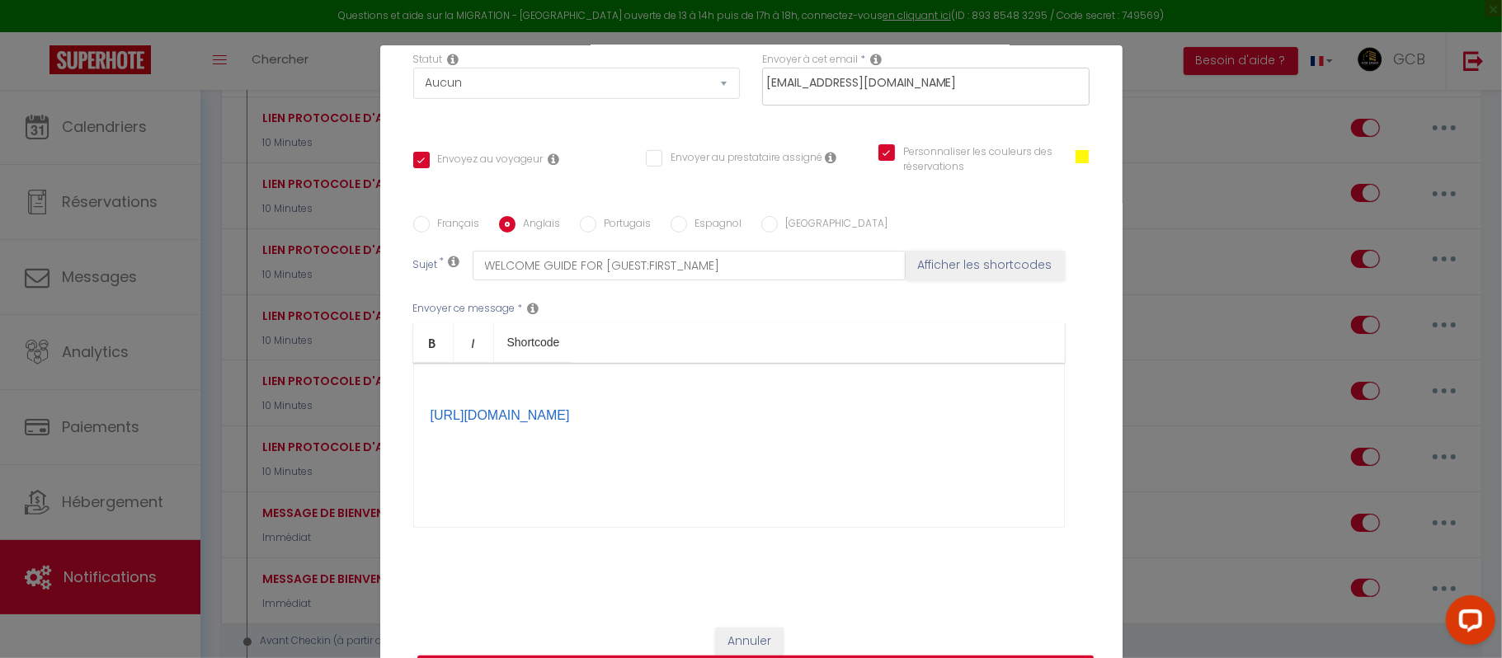
scroll to position [238, 0]
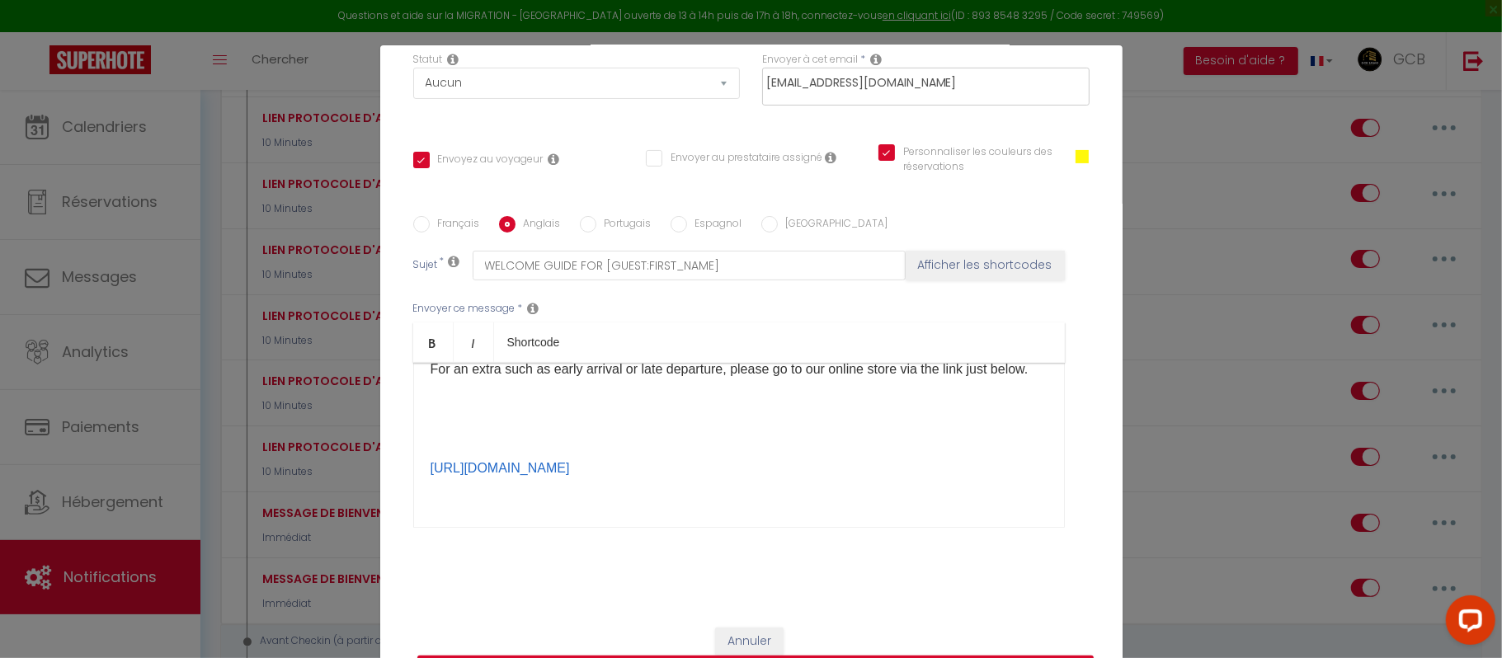
checkbox input "true"
checkbox input "false"
checkbox input "true"
click at [1075, 153] on span at bounding box center [1081, 156] width 13 height 13
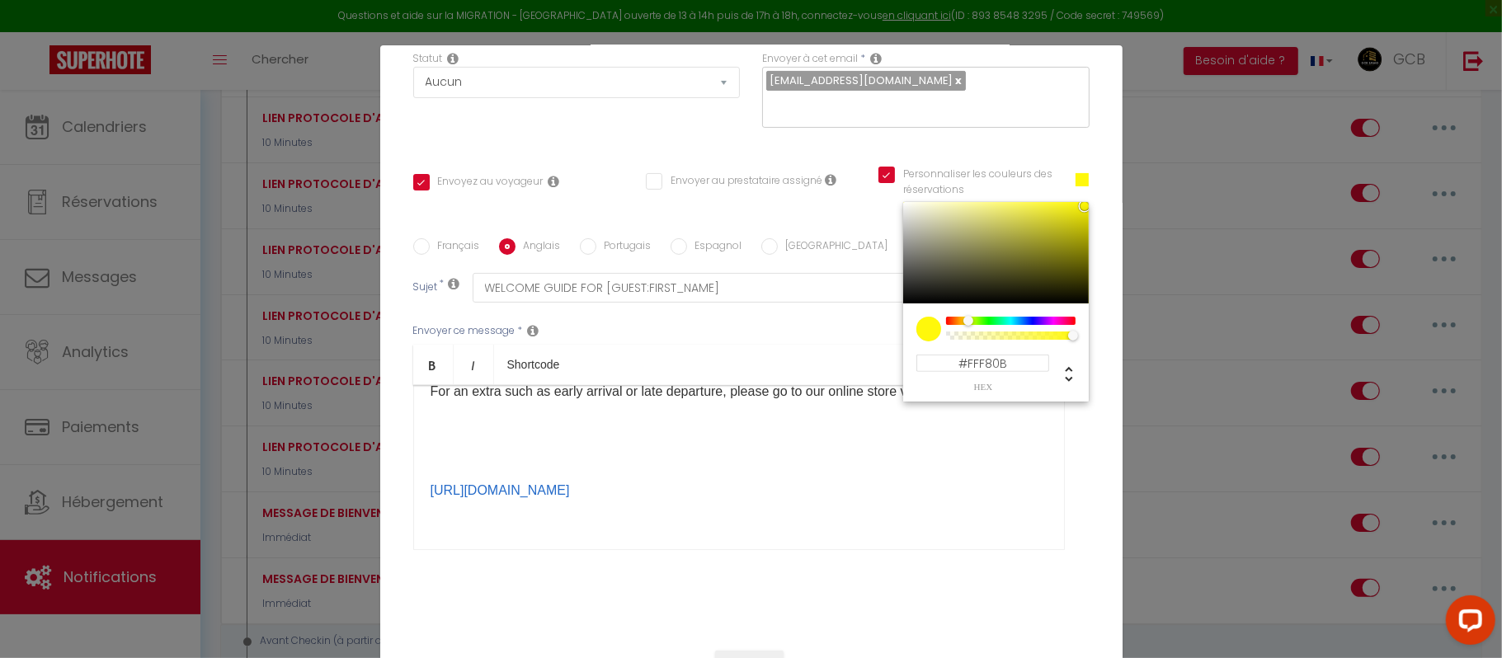
click at [1075, 173] on span at bounding box center [1081, 179] width 13 height 13
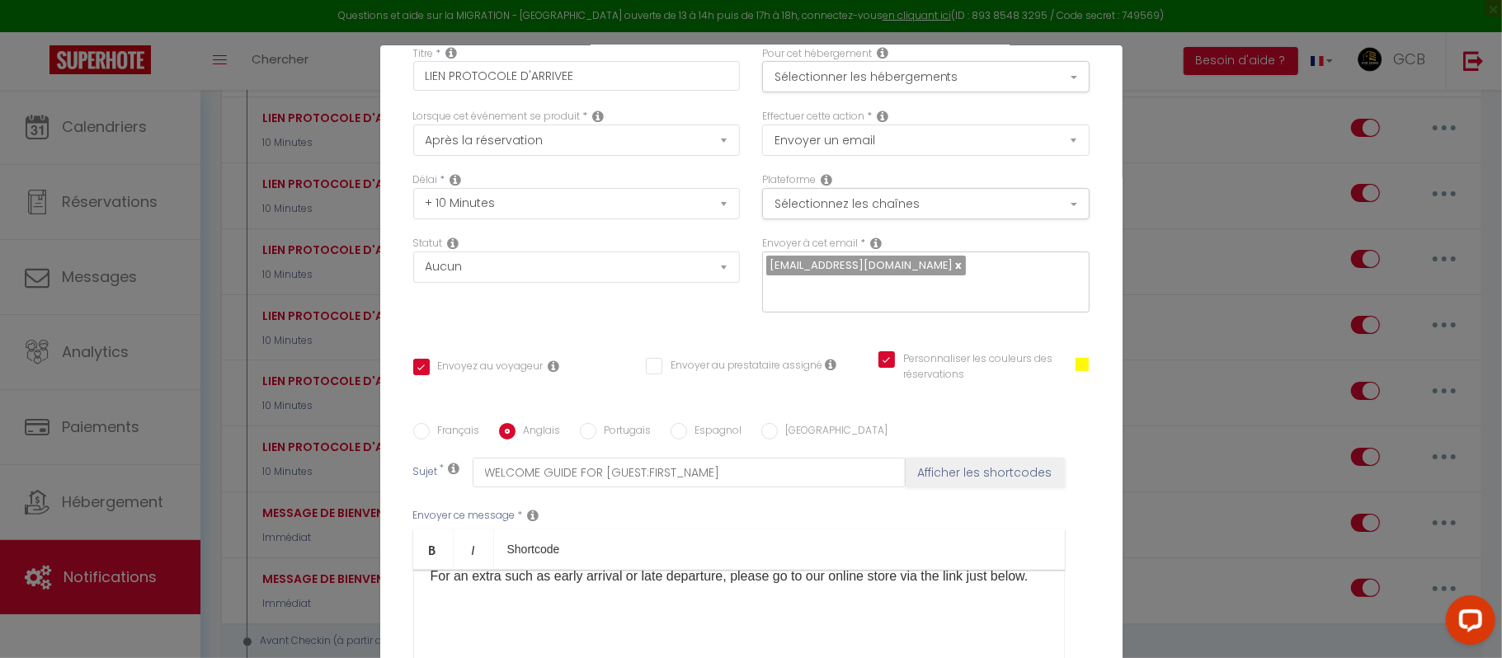
scroll to position [43, 0]
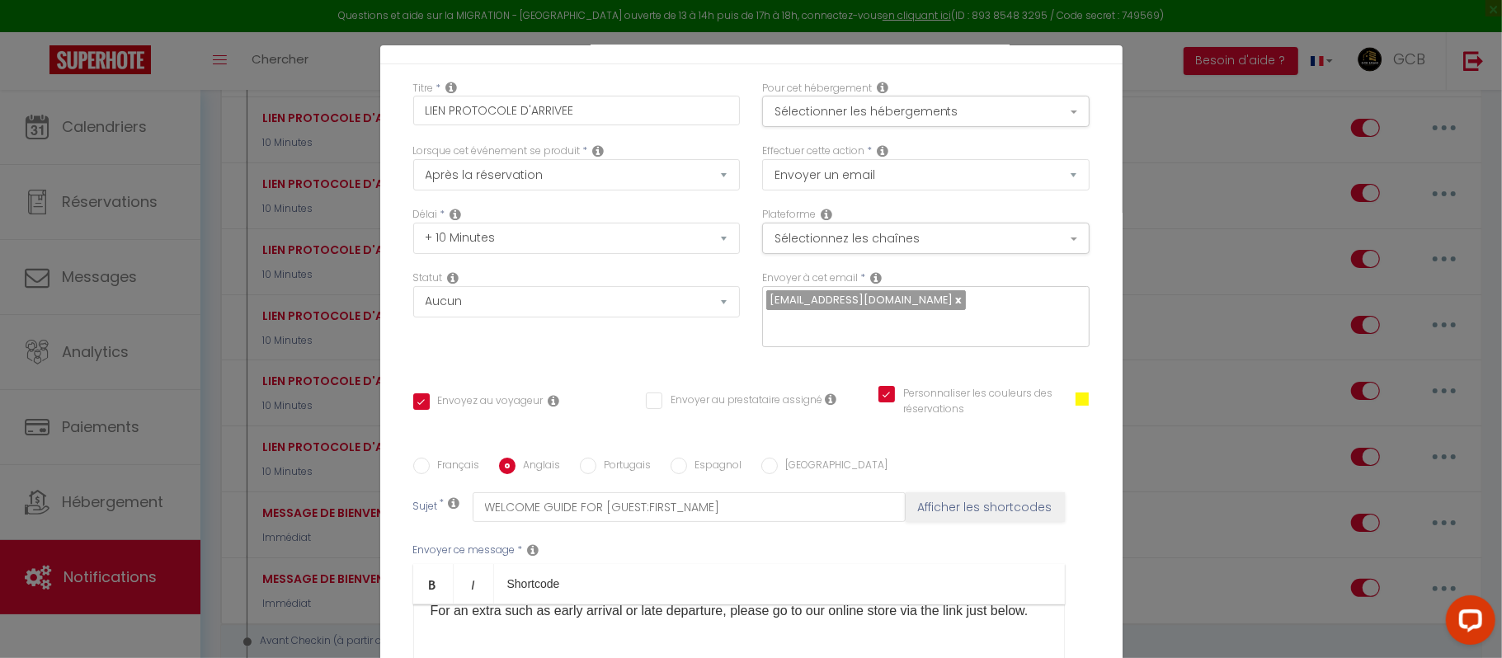
click at [646, 393] on input "Envoyer au prestataire assigné" at bounding box center [734, 401] width 177 height 16
checkbox input "true"
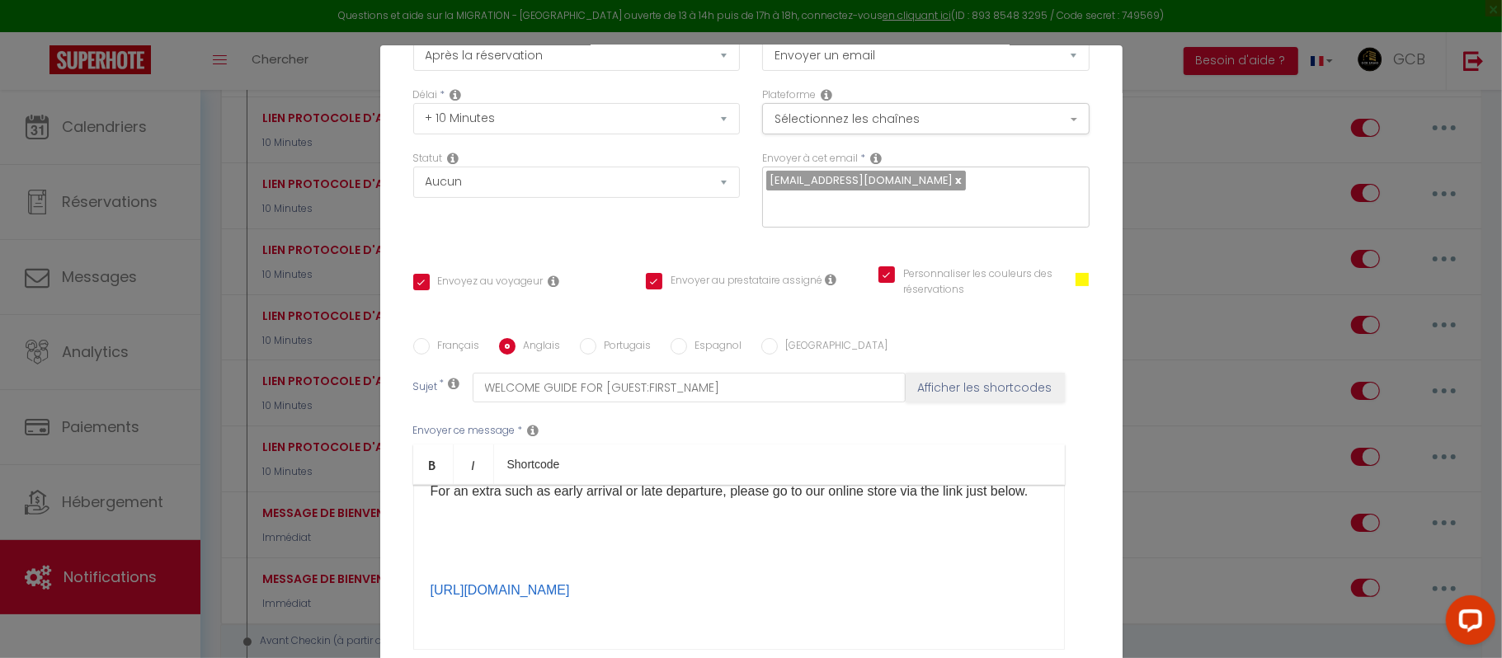
scroll to position [0, 0]
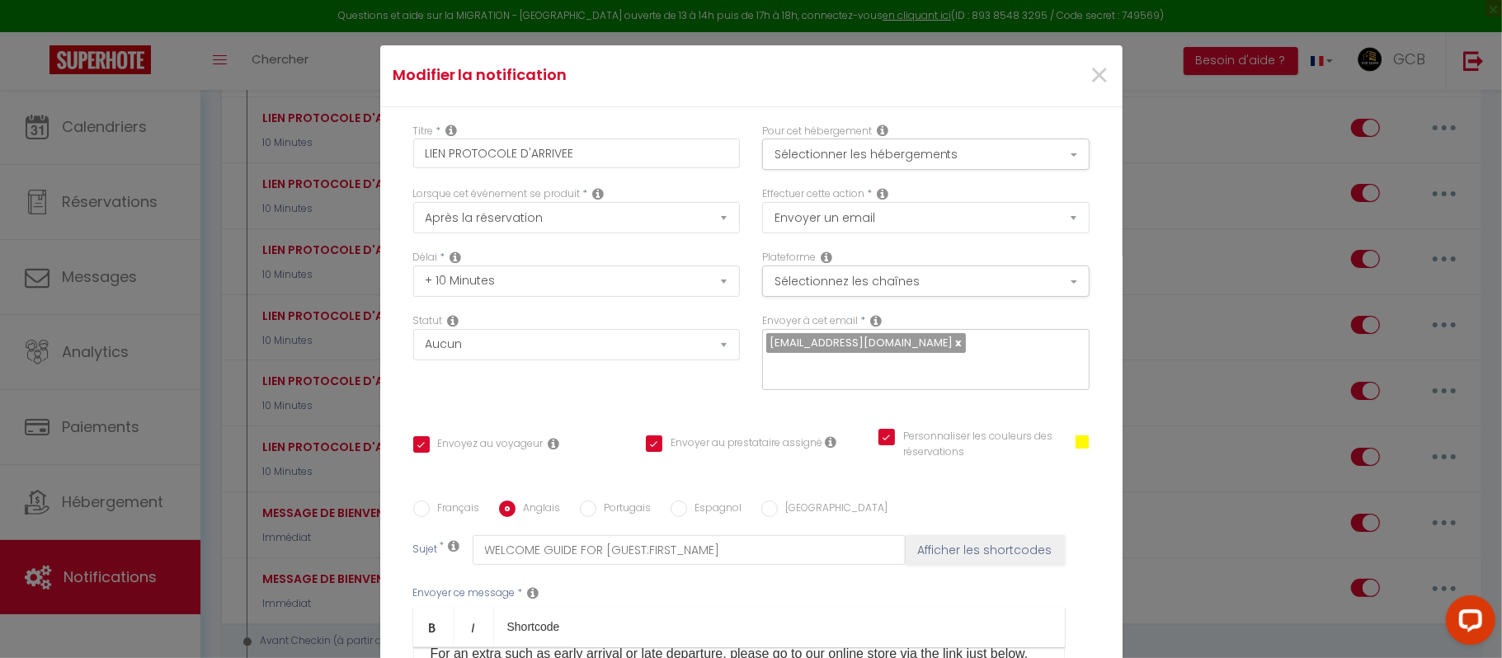
click at [825, 435] on icon at bounding box center [831, 441] width 12 height 13
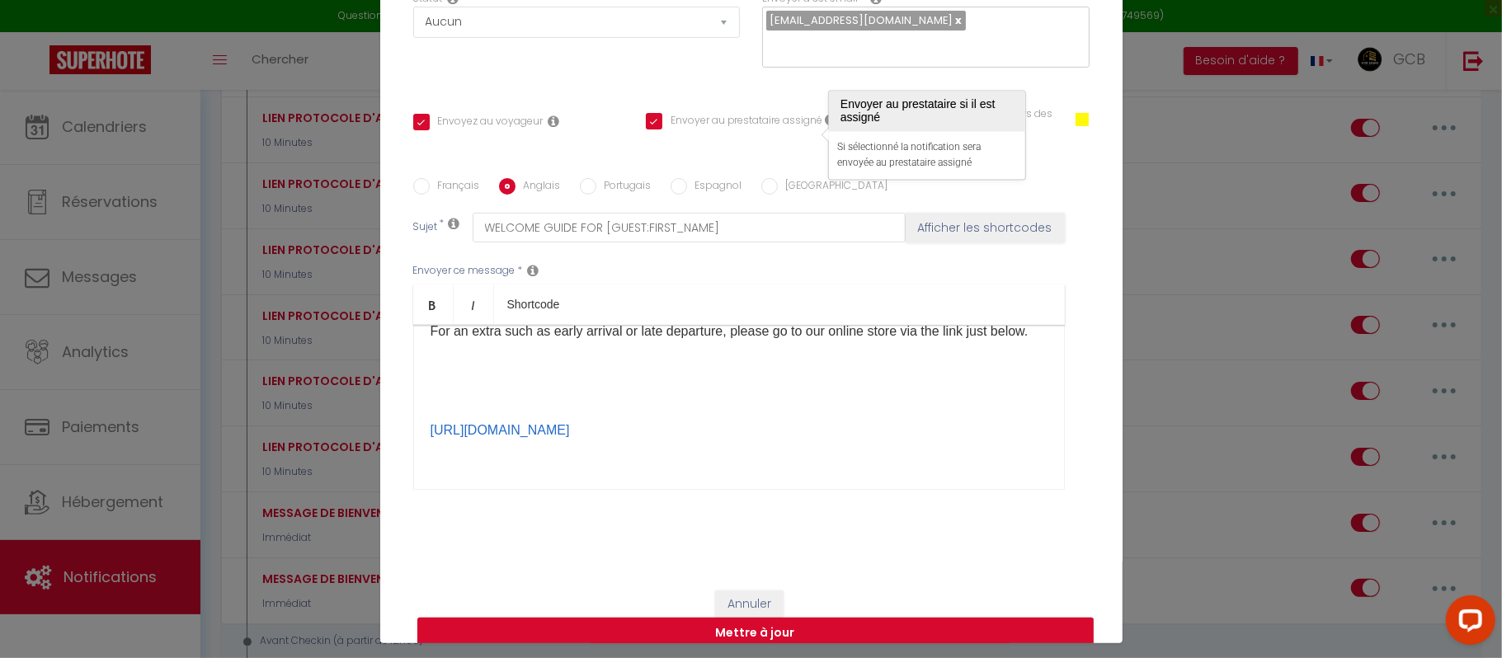
scroll to position [89, 0]
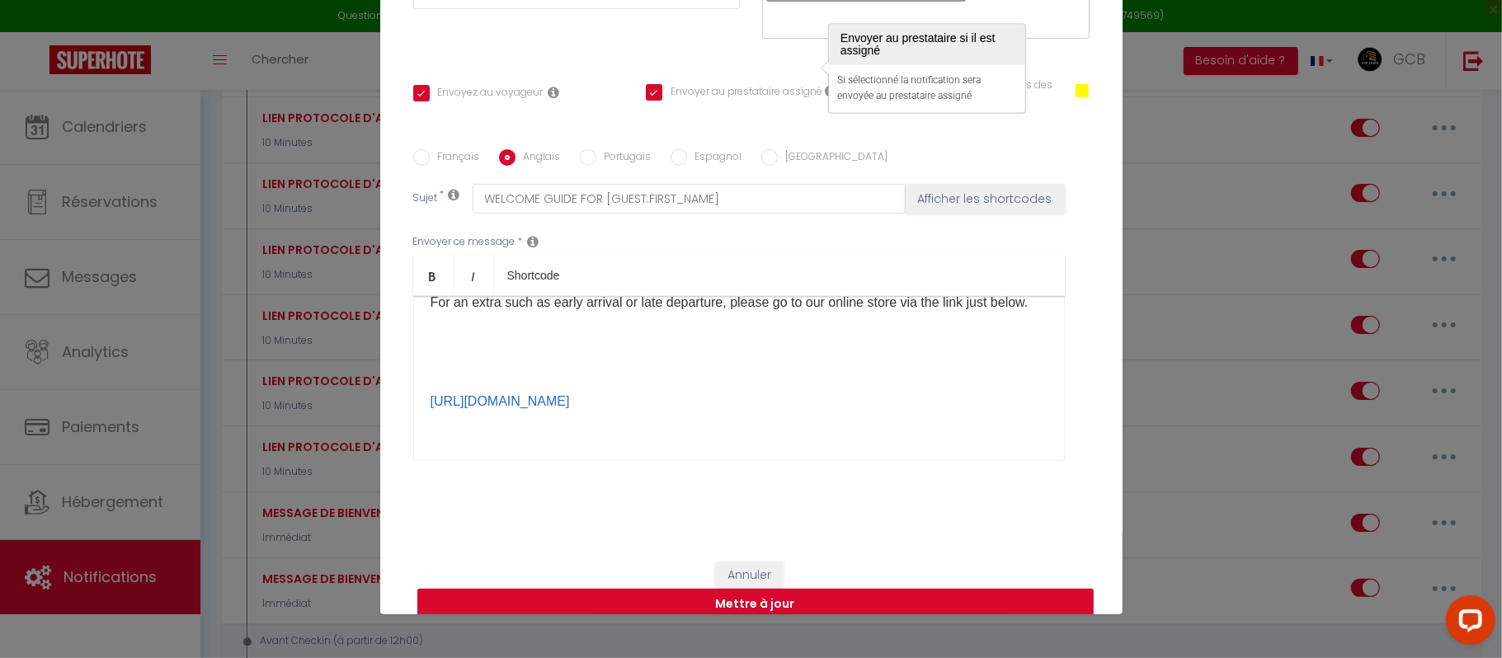
click at [767, 589] on button "Mettre à jour" at bounding box center [755, 604] width 676 height 31
checkbox input "true"
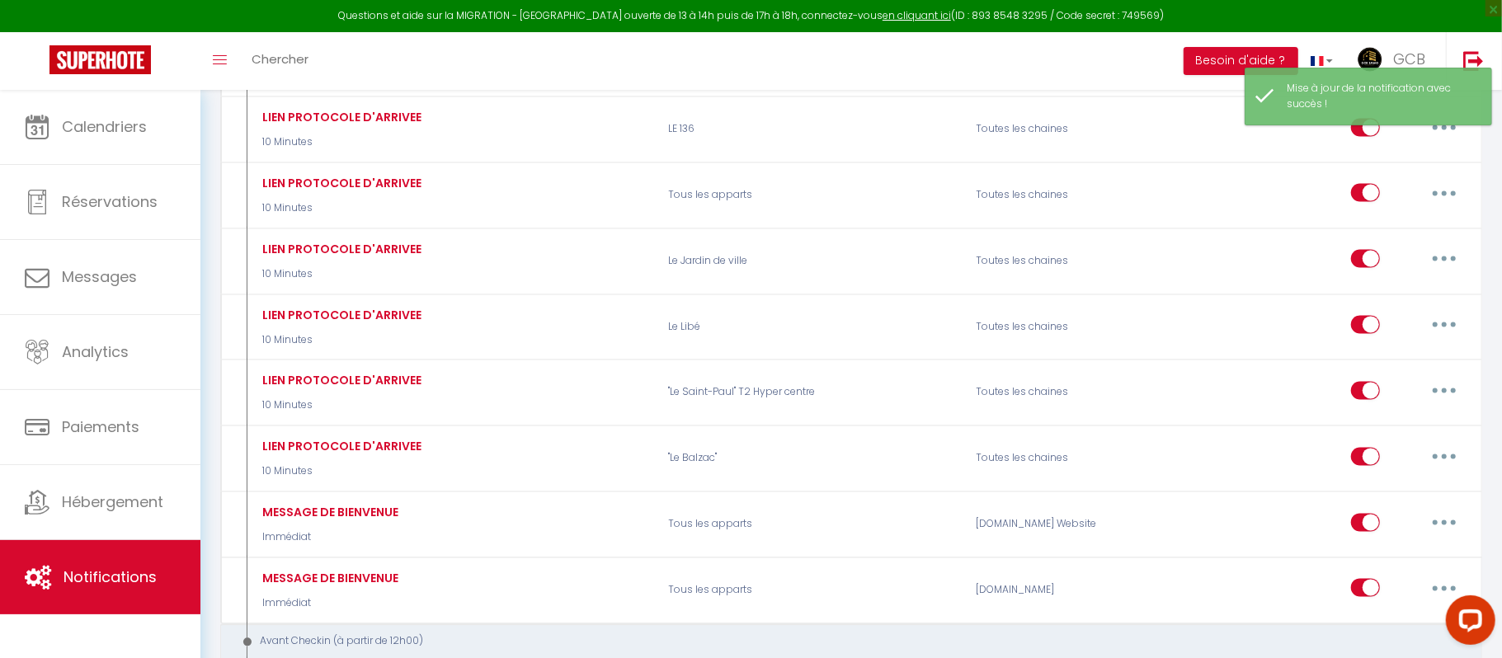
scroll to position [0, 0]
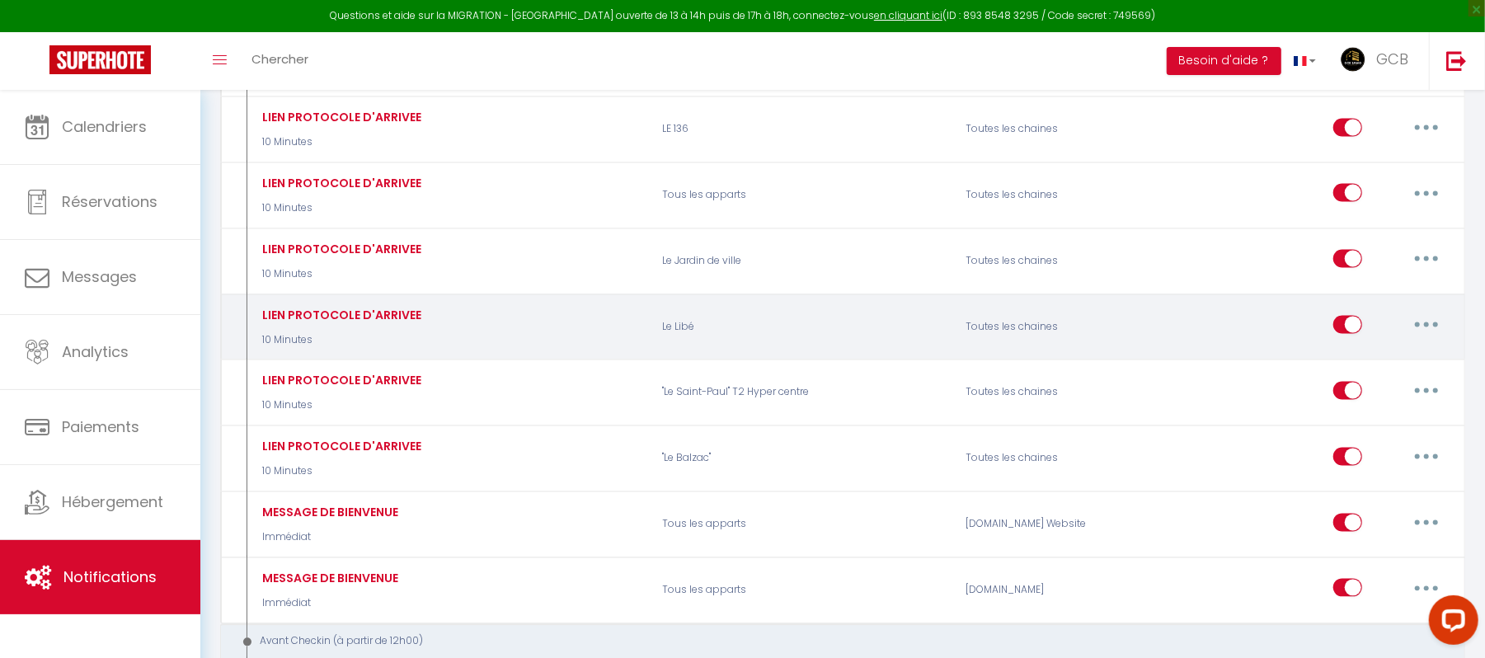
click at [1422, 333] on button "button" at bounding box center [1426, 325] width 46 height 26
click at [1370, 368] on link "Editer" at bounding box center [1384, 363] width 122 height 28
type input "LIEN PROTOCOLE D'ARRIVEE"
select select "10 Minutes"
select select
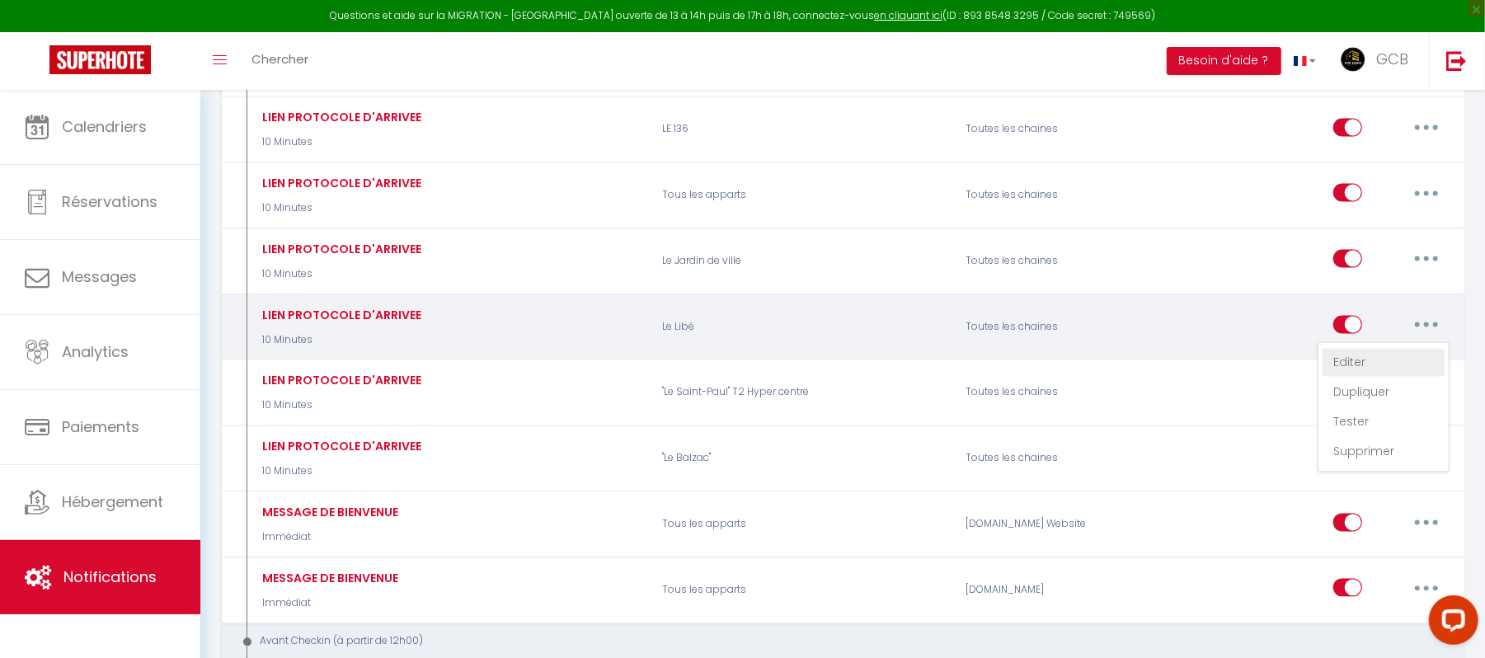
checkbox input "true"
radio input "true"
type input "PROCEDURE D'ARRIVEE POUR [GUEST:FIRST_NAME]"
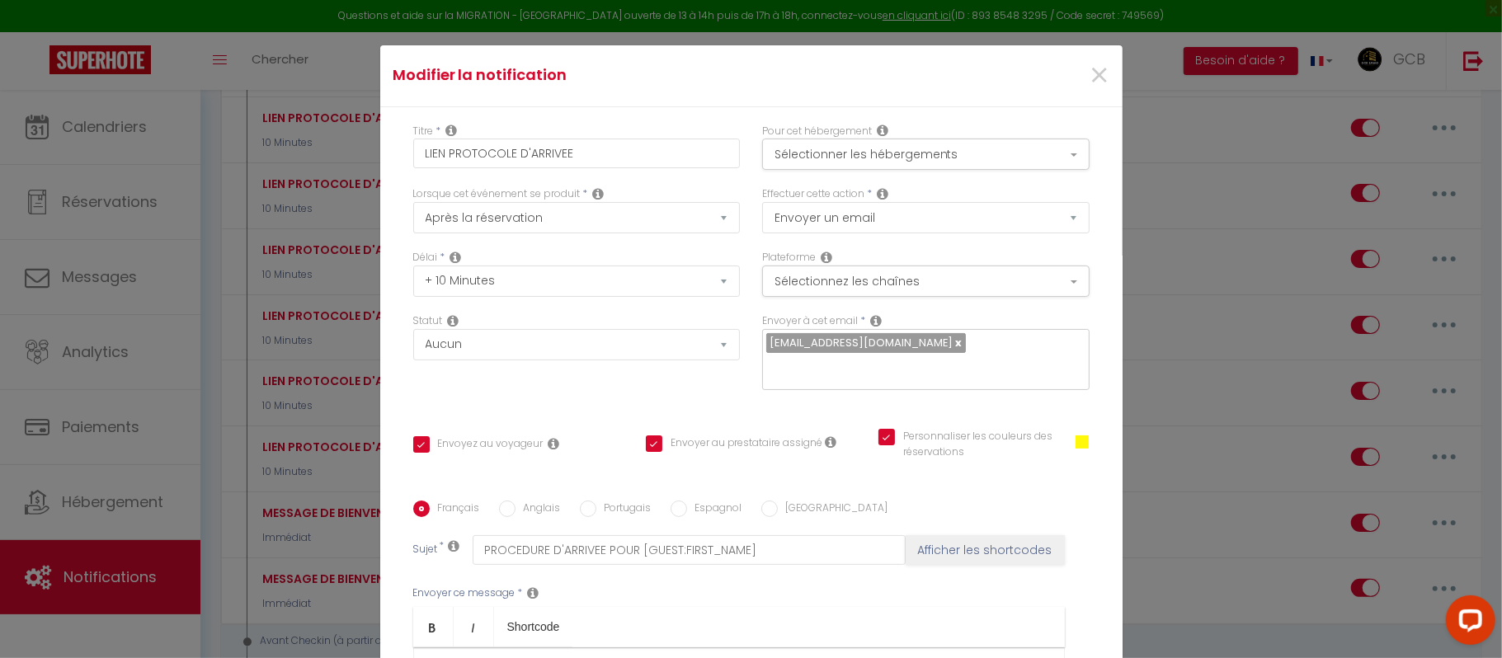
click at [646, 435] on input "Envoyer au prestataire assigné" at bounding box center [734, 443] width 177 height 16
checkbox input "false"
checkbox input "true"
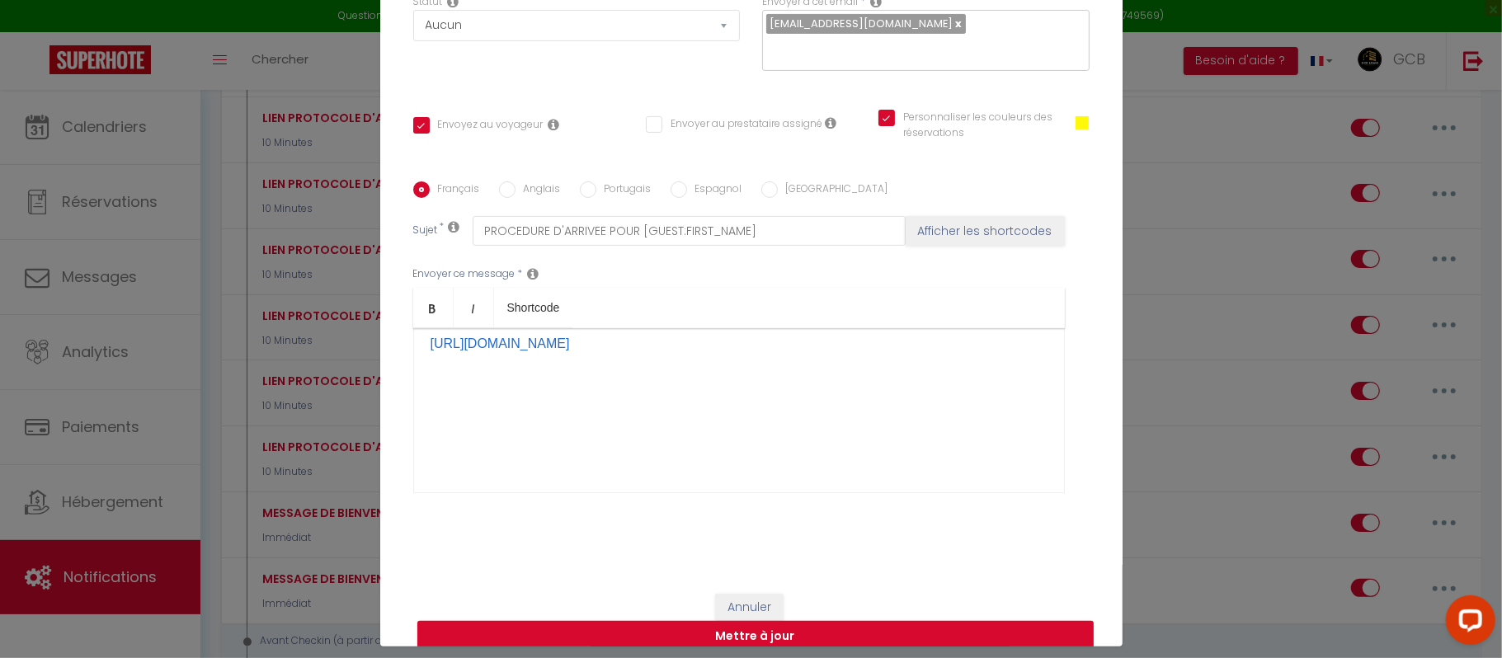
scroll to position [89, 0]
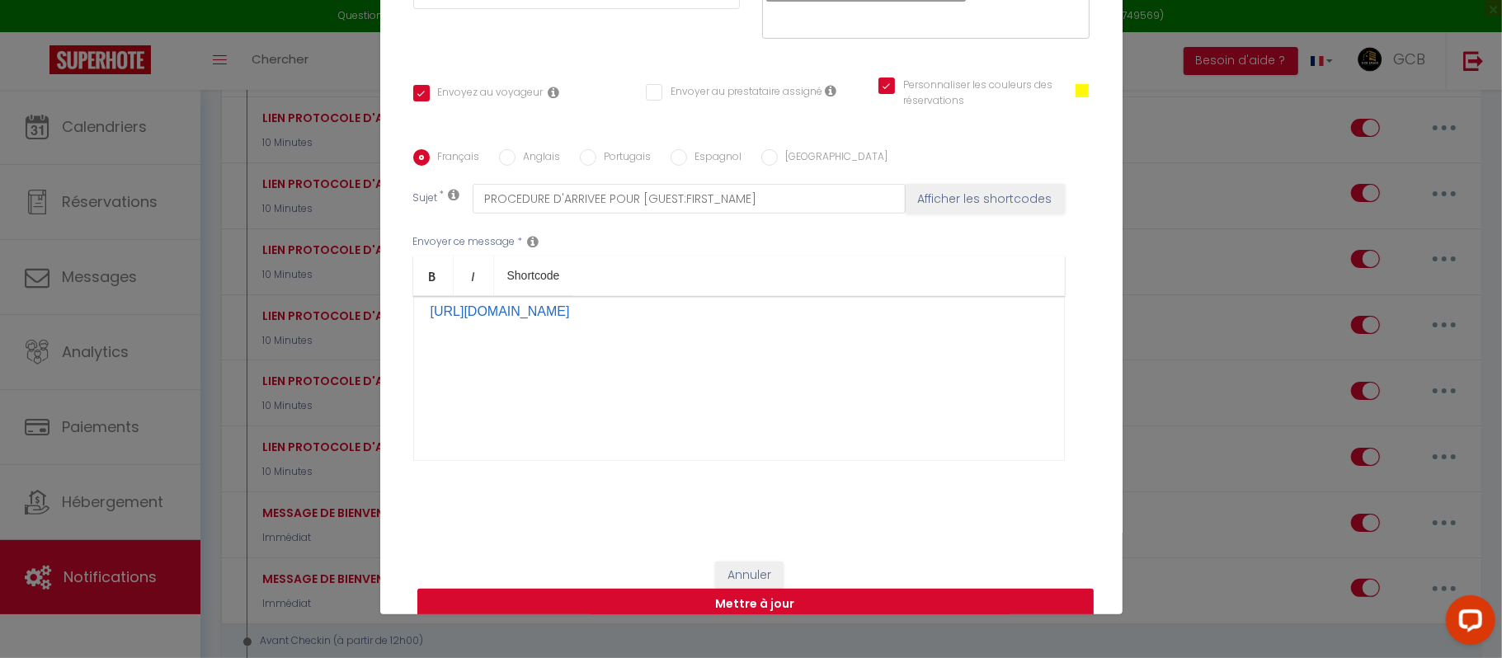
click at [683, 589] on button "Mettre à jour" at bounding box center [755, 604] width 676 height 31
checkbox input "true"
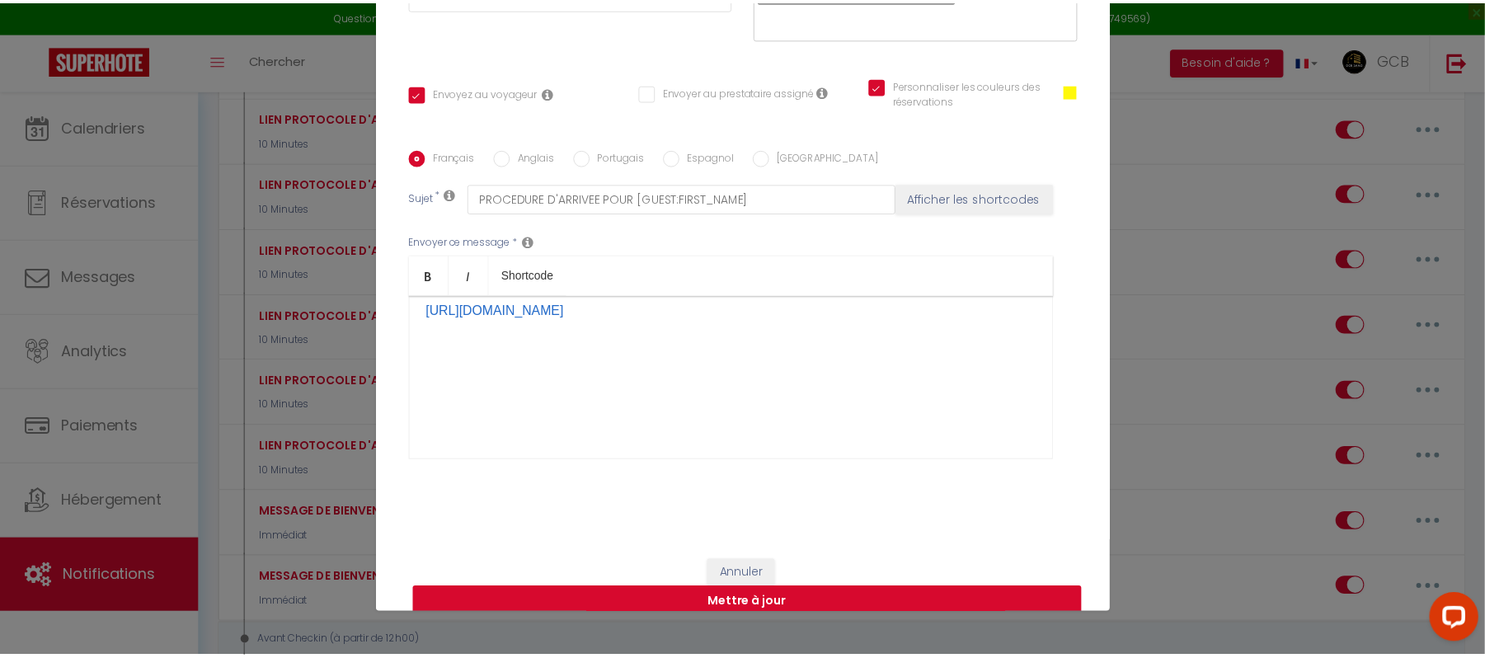
scroll to position [245, 0]
